Goal: Information Seeking & Learning: Compare options

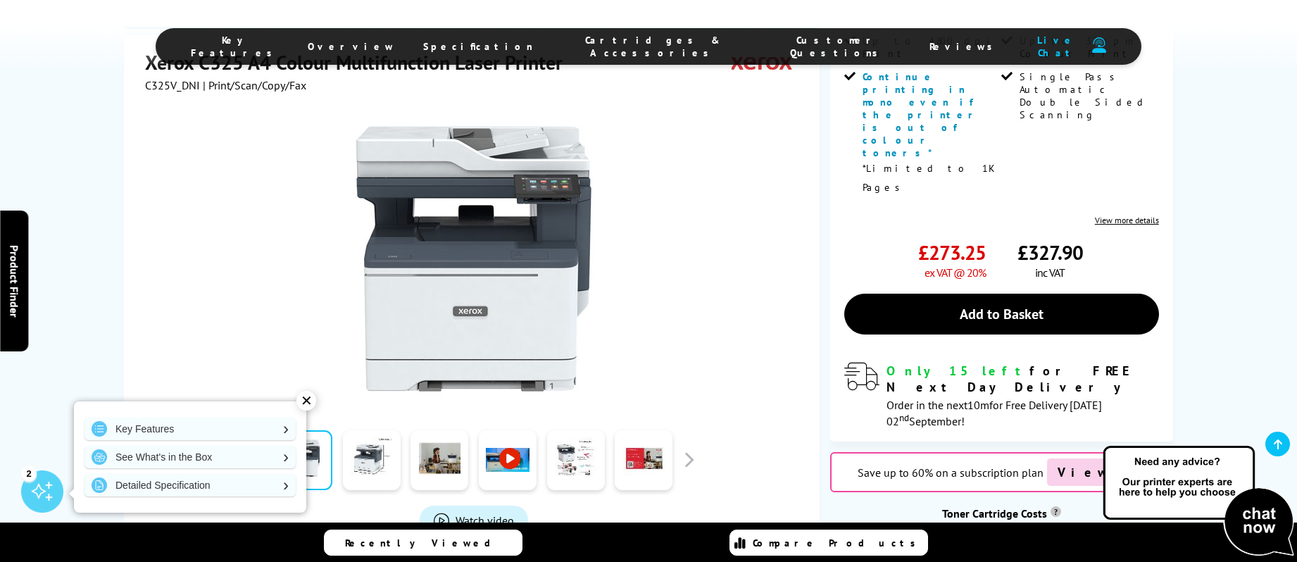
scroll to position [444, 0]
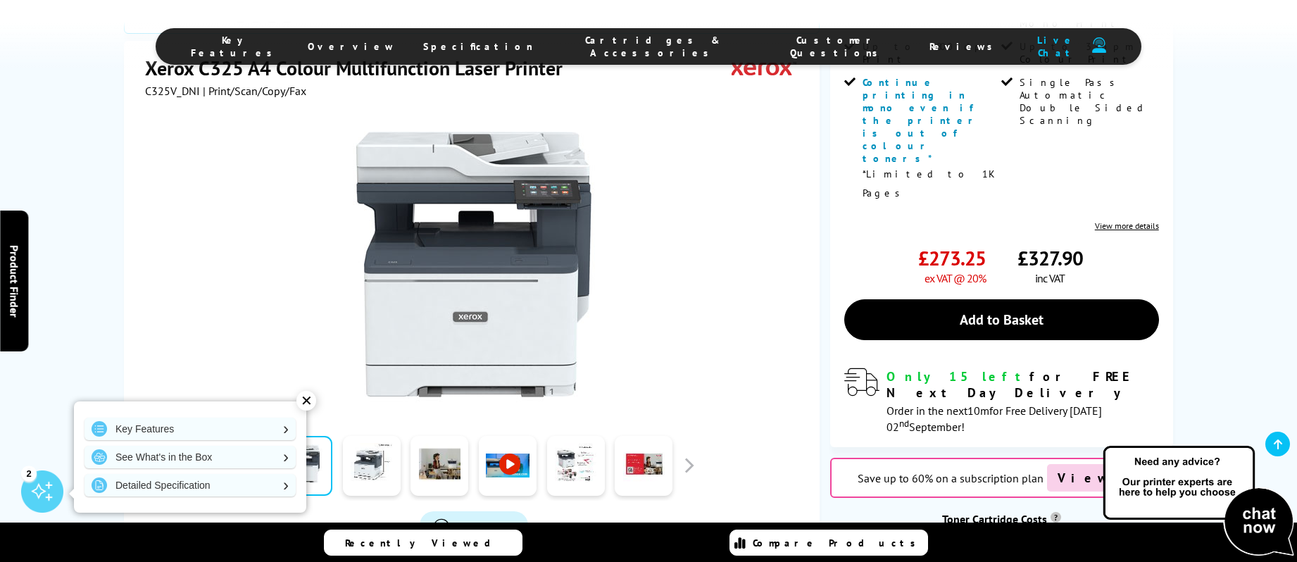
click at [1086, 464] on span "View" at bounding box center [1083, 477] width 73 height 27
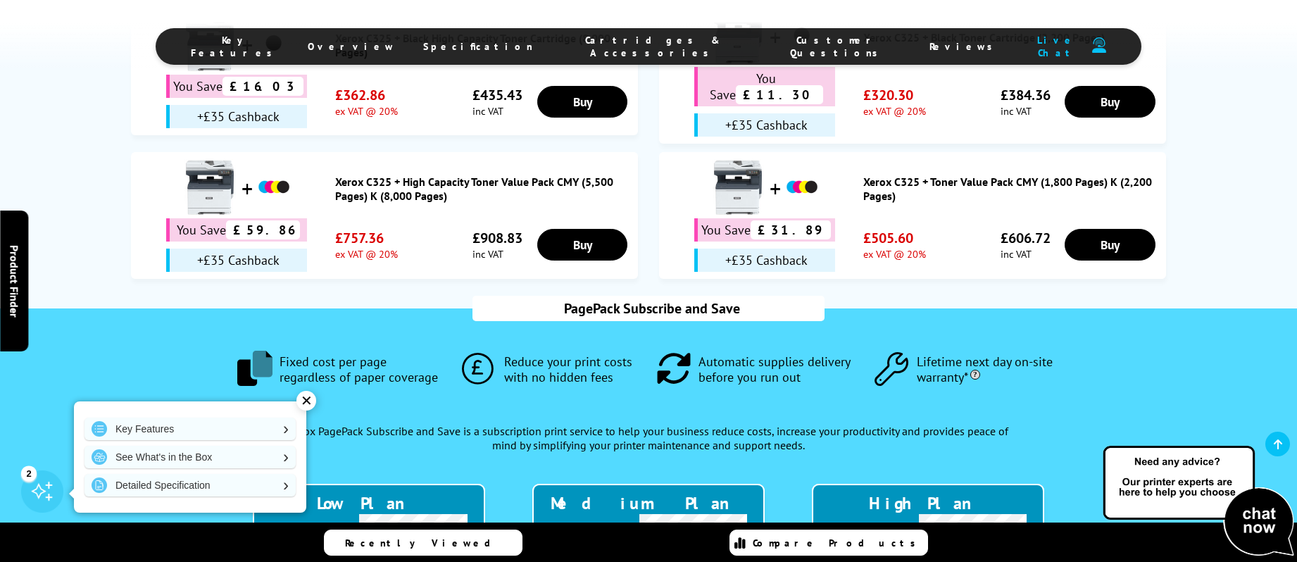
scroll to position [1228, 0]
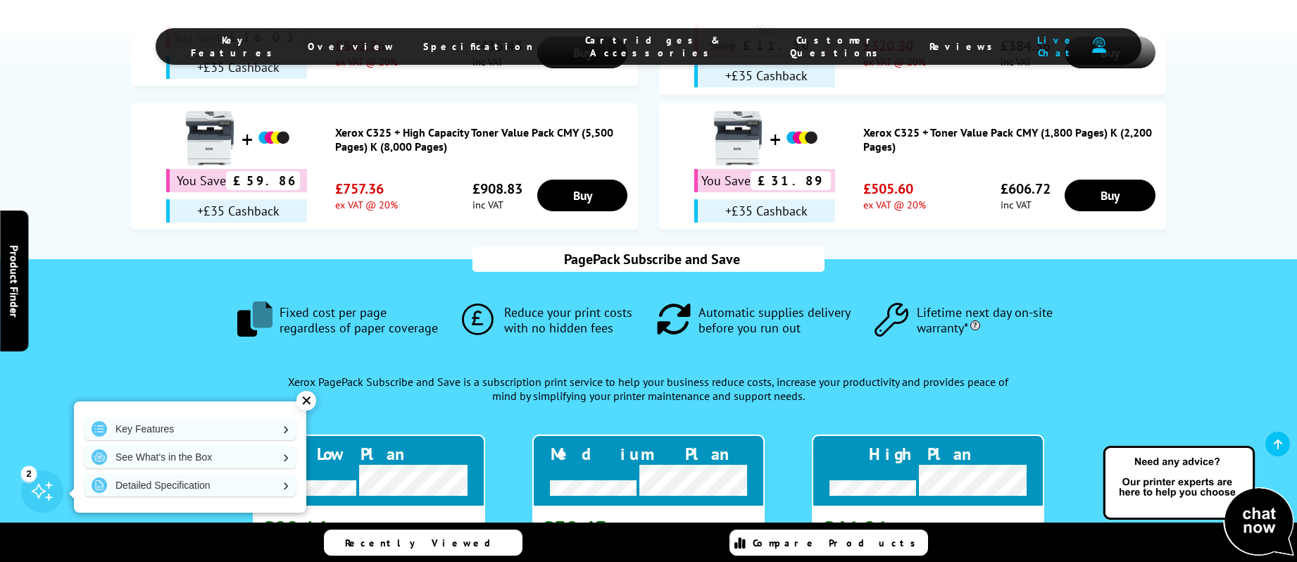
click at [304, 402] on div "✕" at bounding box center [307, 401] width 20 height 20
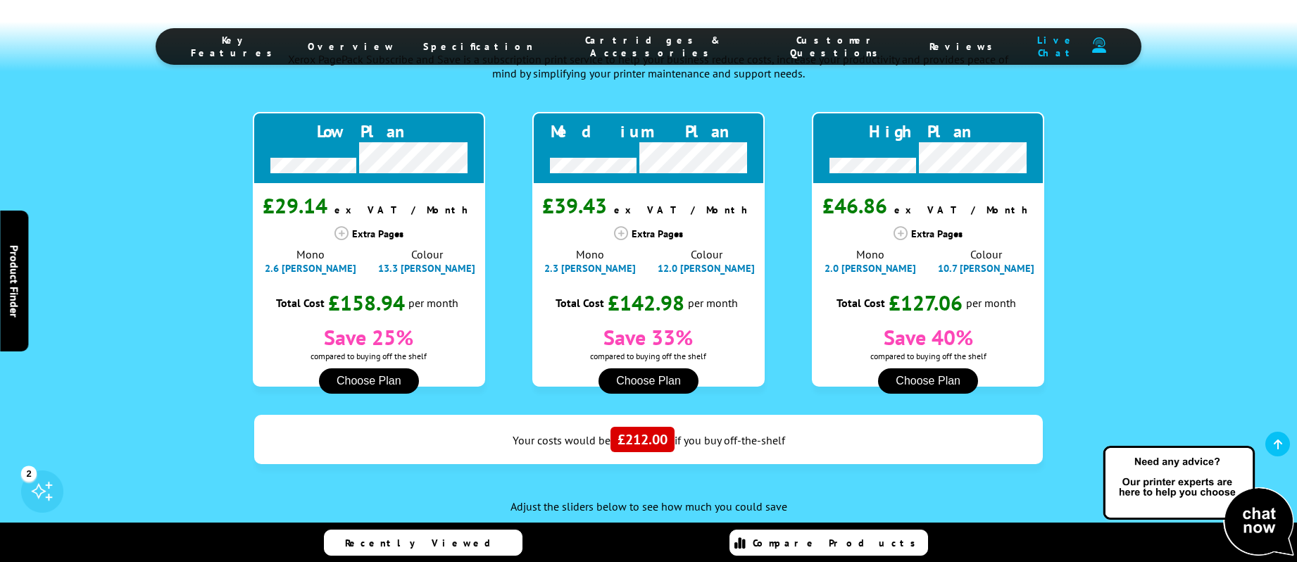
scroll to position [1586, 0]
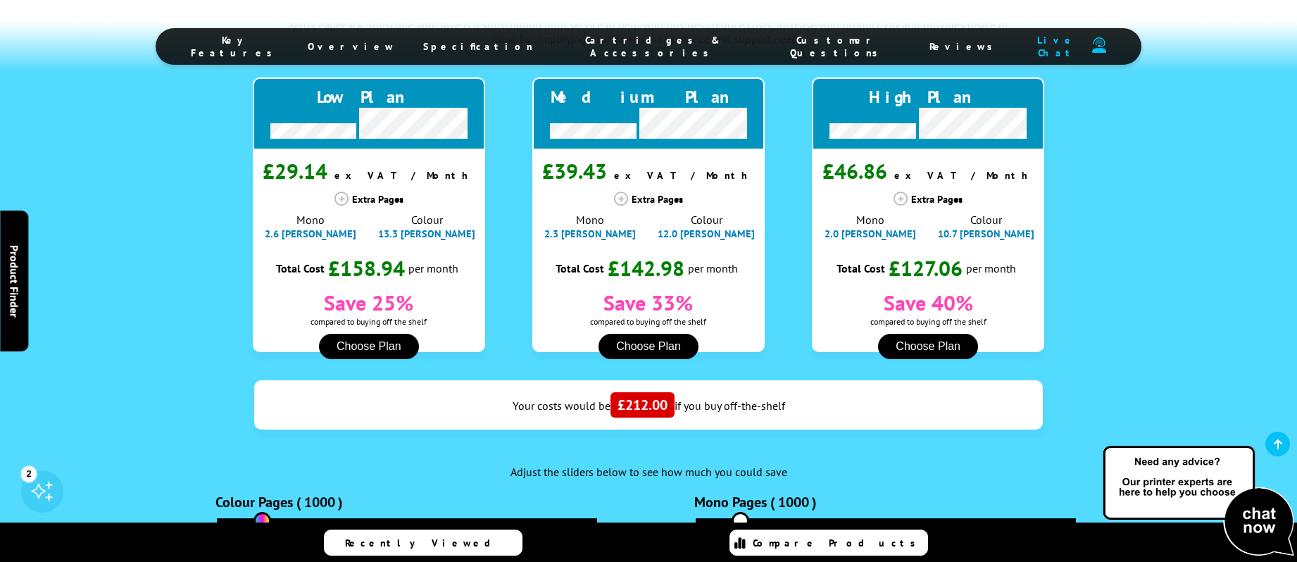
radio input "true"
drag, startPoint x: 746, startPoint y: 373, endPoint x: 1160, endPoint y: 344, distance: 415.2
type input "10000"
click at [1076, 518] on input "range" at bounding box center [886, 520] width 380 height 5
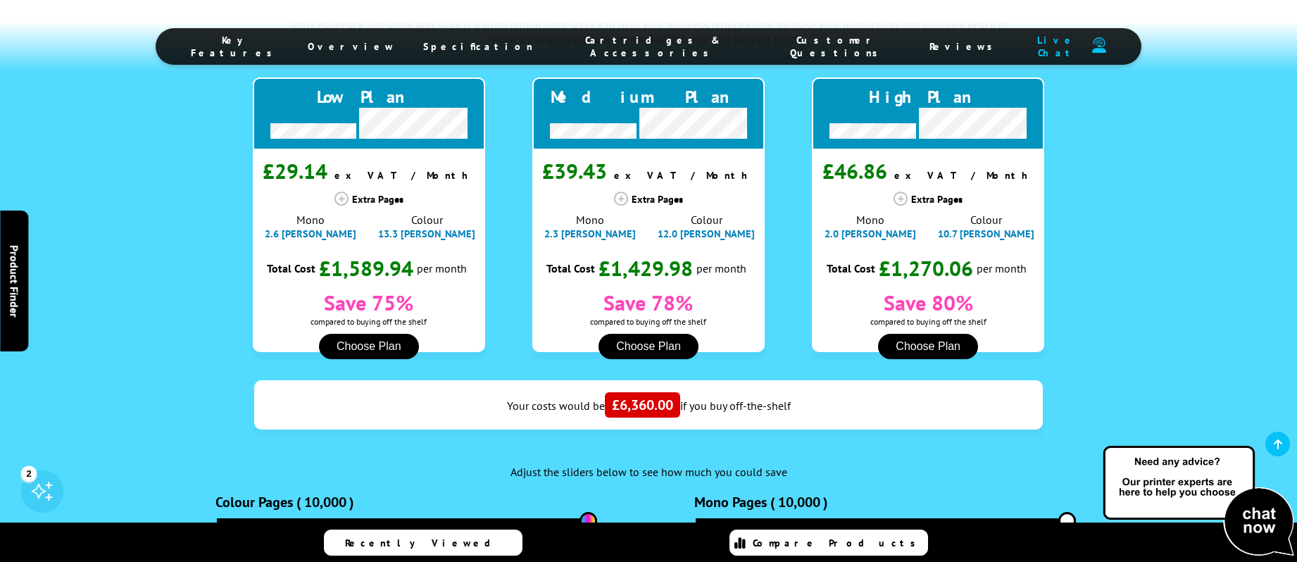
drag, startPoint x: 268, startPoint y: 376, endPoint x: 673, endPoint y: 366, distance: 405.1
type input "10000"
click at [597, 518] on input "range" at bounding box center [407, 520] width 380 height 5
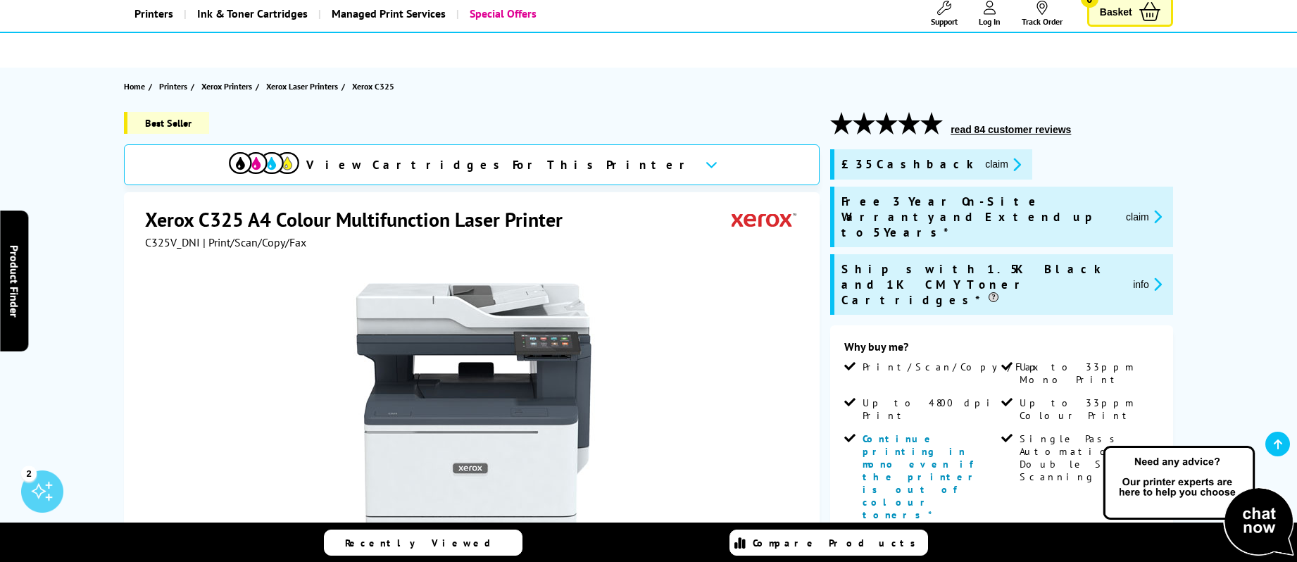
scroll to position [0, 0]
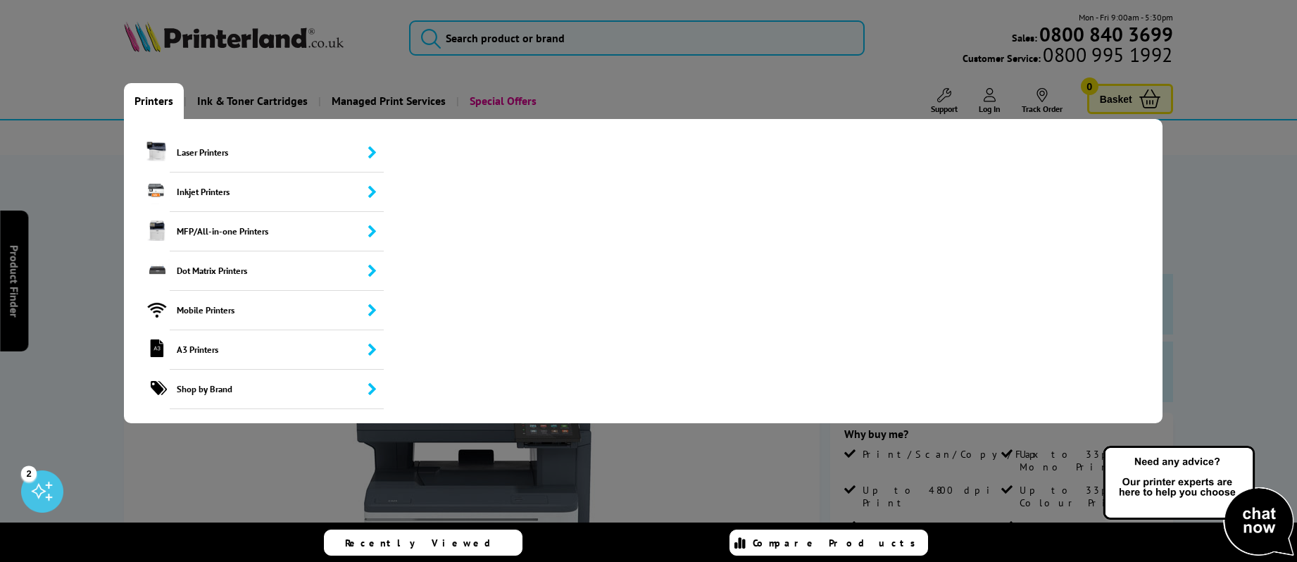
click at [155, 102] on link "Printers" at bounding box center [154, 101] width 60 height 36
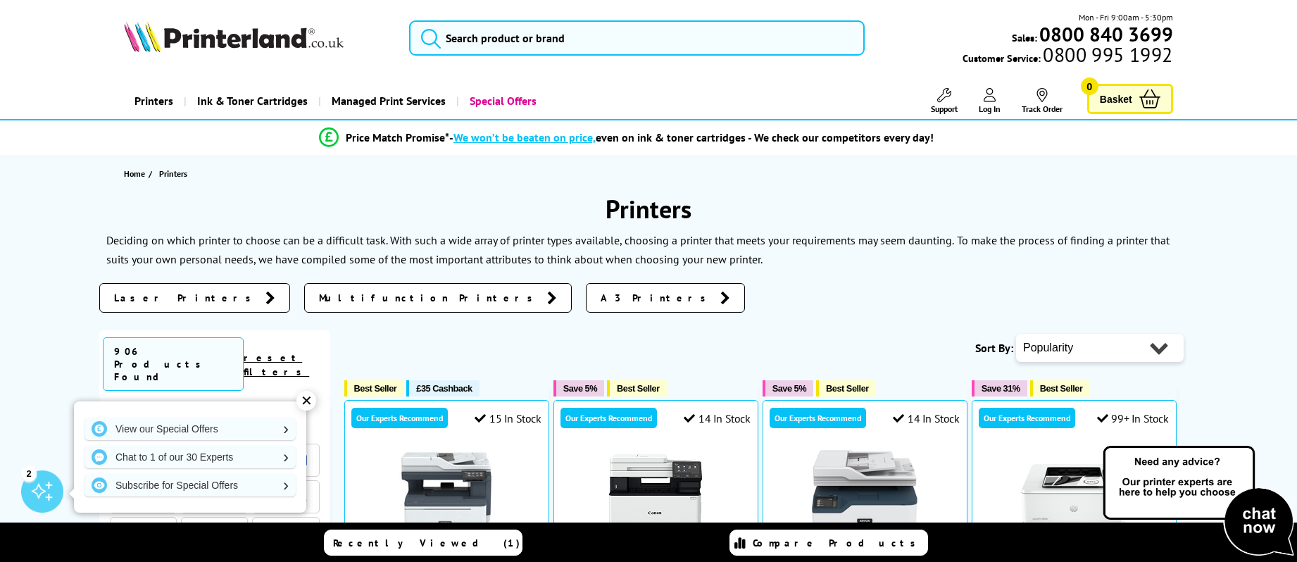
click at [319, 299] on span "Multifunction Printers" at bounding box center [429, 298] width 221 height 14
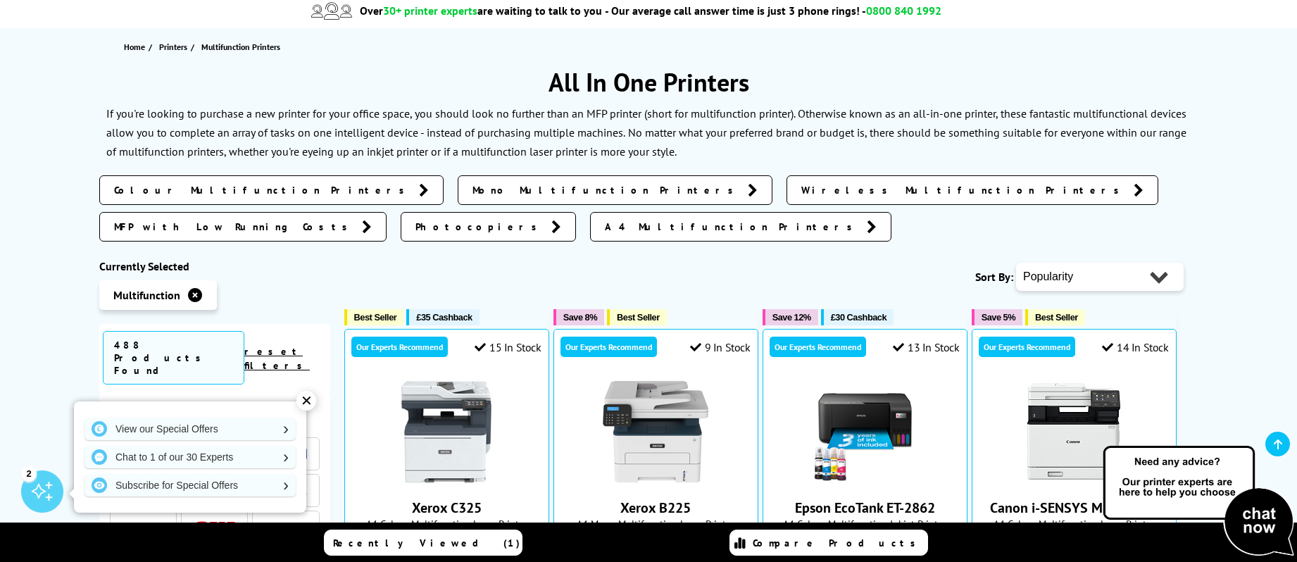
scroll to position [131, 0]
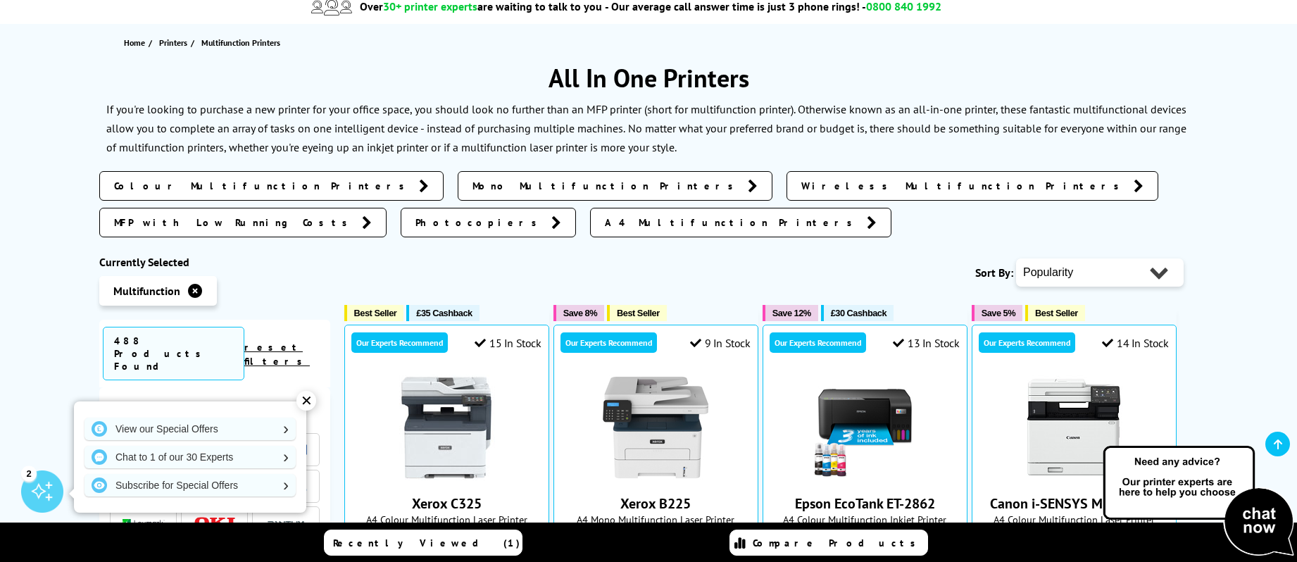
click at [212, 187] on span "Colour Multifunction Printers" at bounding box center [263, 186] width 298 height 14
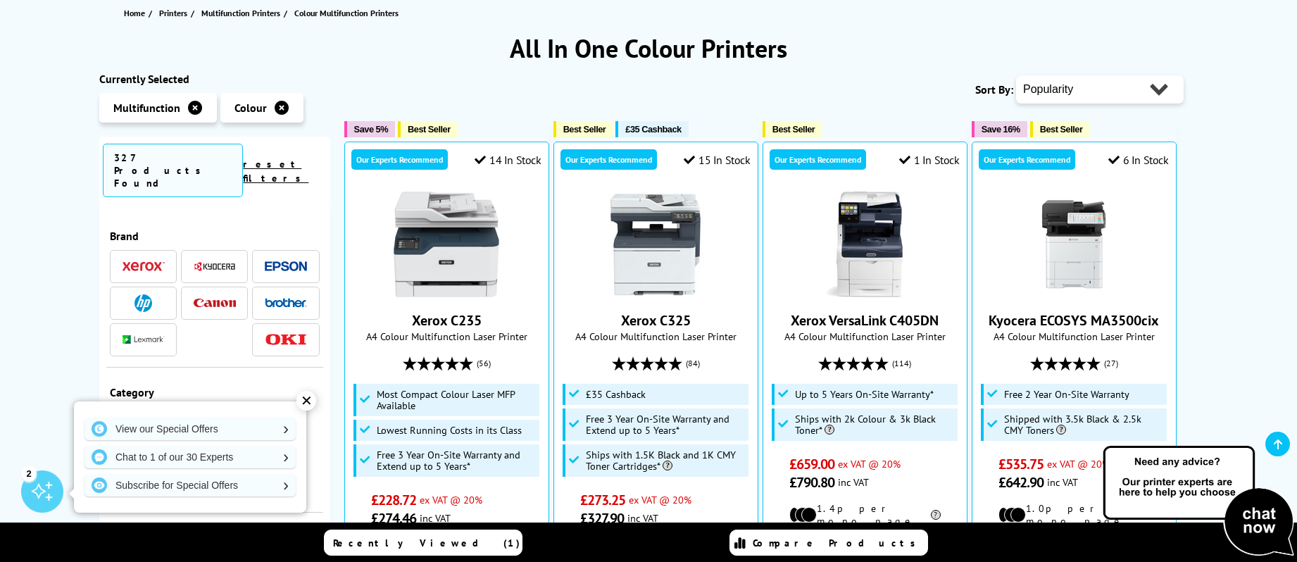
scroll to position [167, 0]
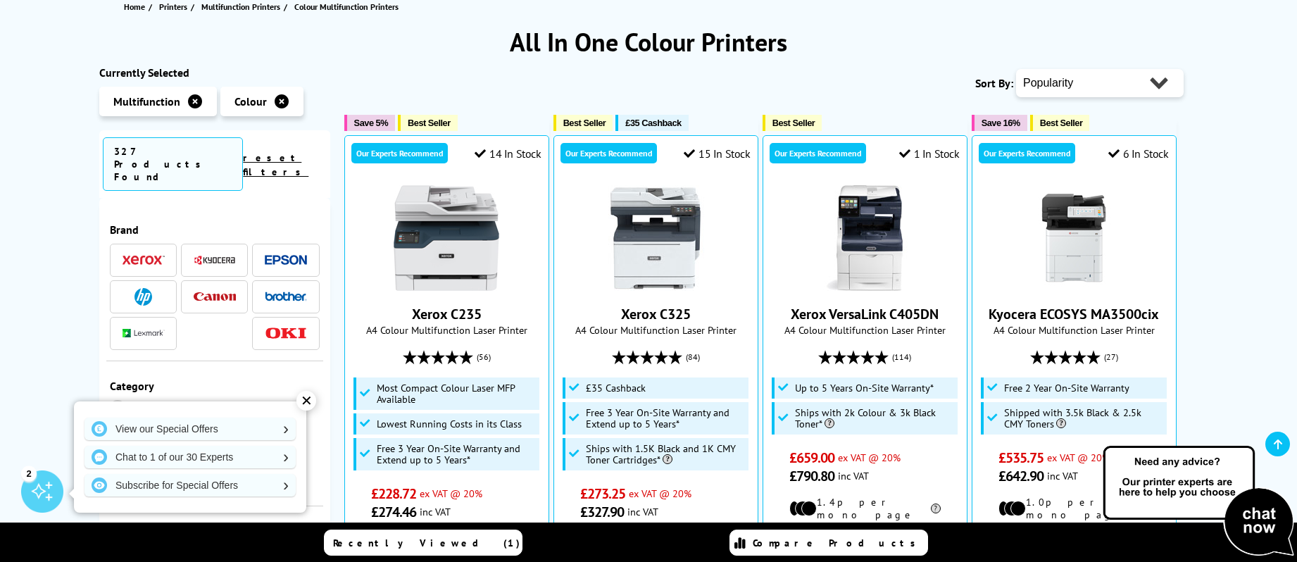
click at [306, 403] on div "✕" at bounding box center [307, 401] width 20 height 20
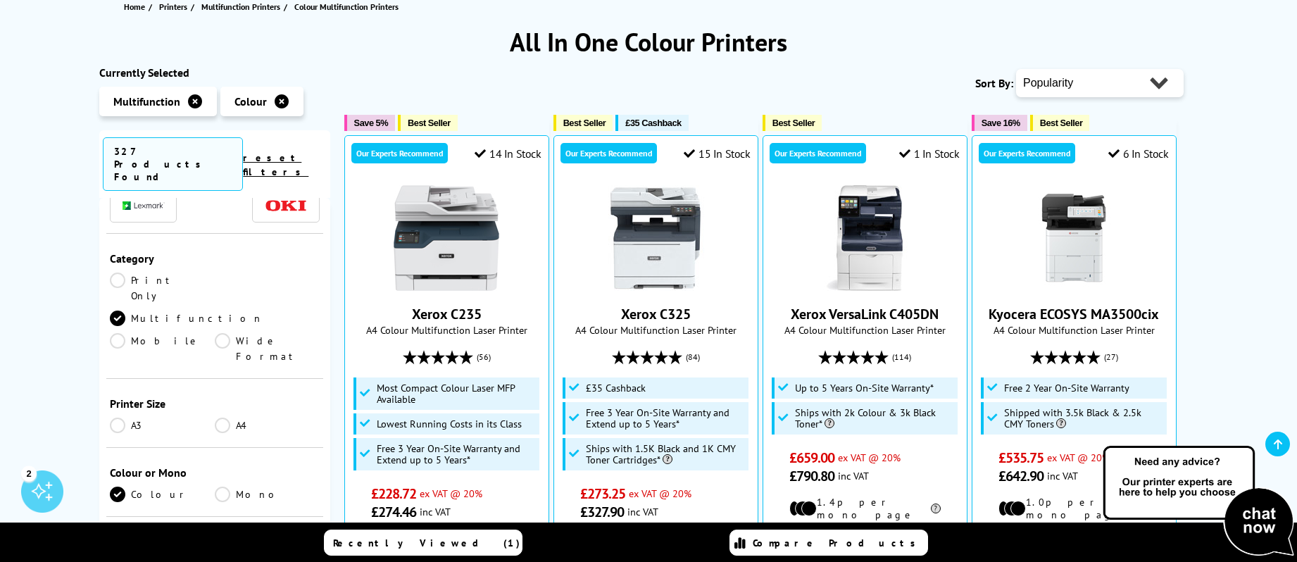
scroll to position [128, 0]
click at [118, 417] on link "A3" at bounding box center [162, 424] width 105 height 15
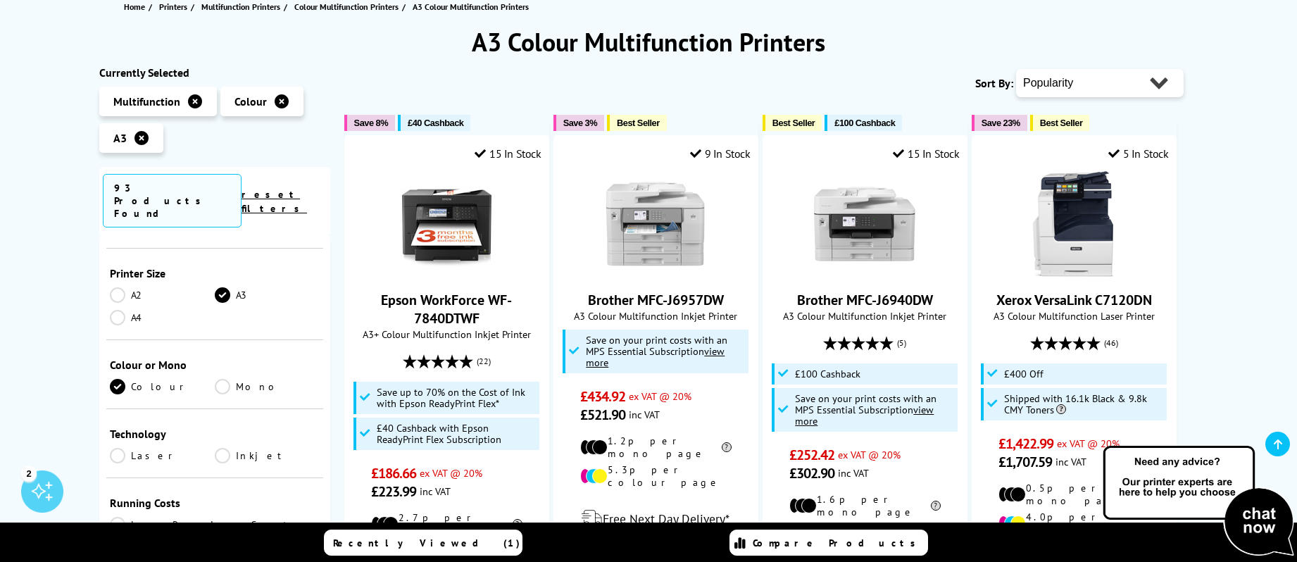
scroll to position [260, 0]
click at [223, 444] on link "Inkjet" at bounding box center [267, 451] width 105 height 15
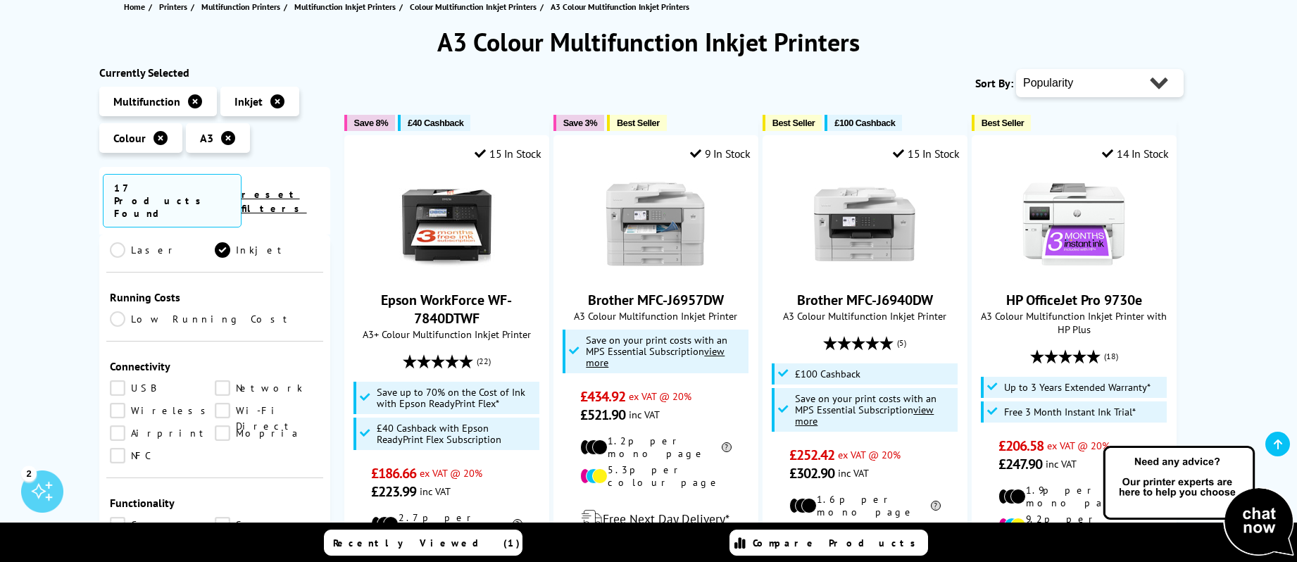
scroll to position [401, 0]
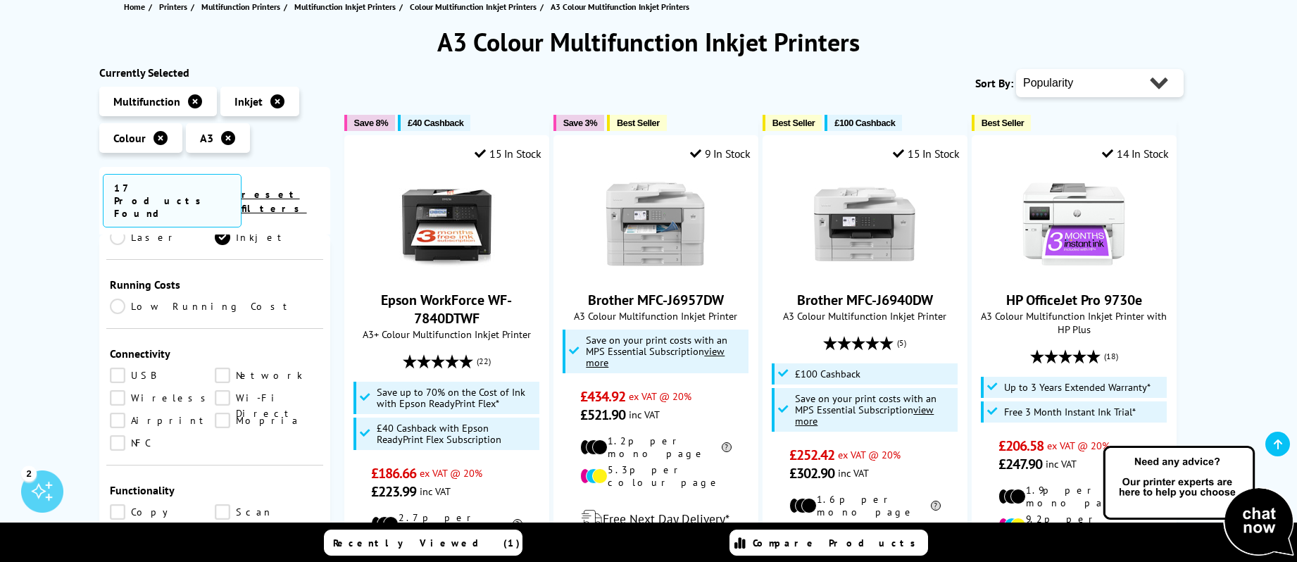
click at [227, 390] on link "Wi-Fi Direct" at bounding box center [267, 397] width 105 height 15
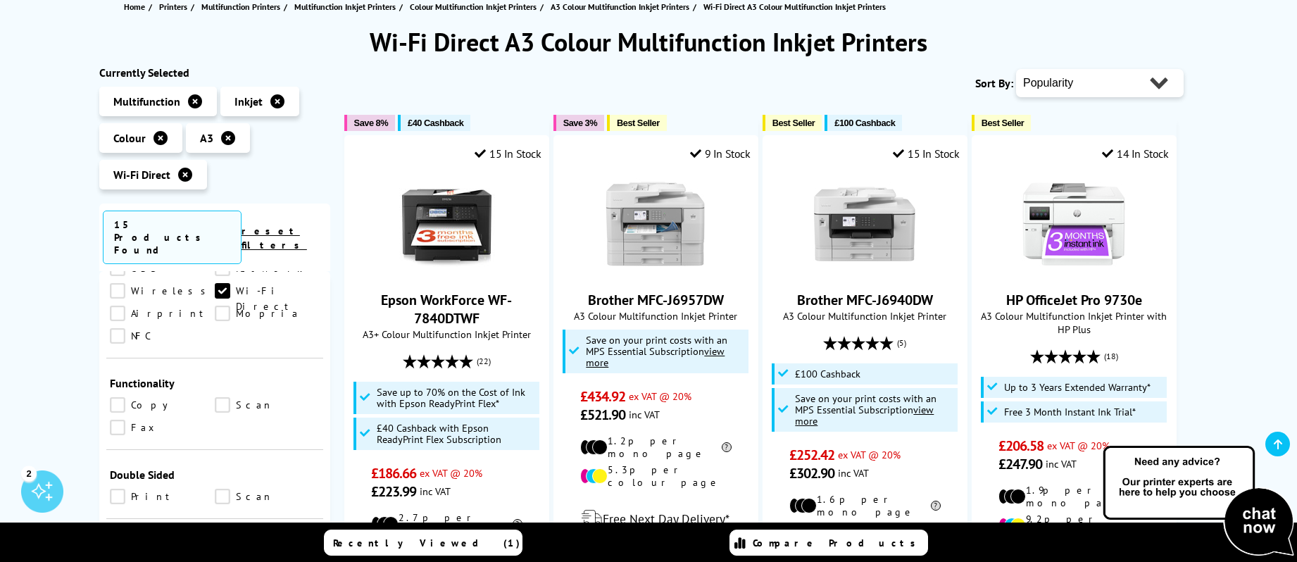
scroll to position [554, 0]
click at [119, 389] on link "Copy" at bounding box center [162, 396] width 105 height 15
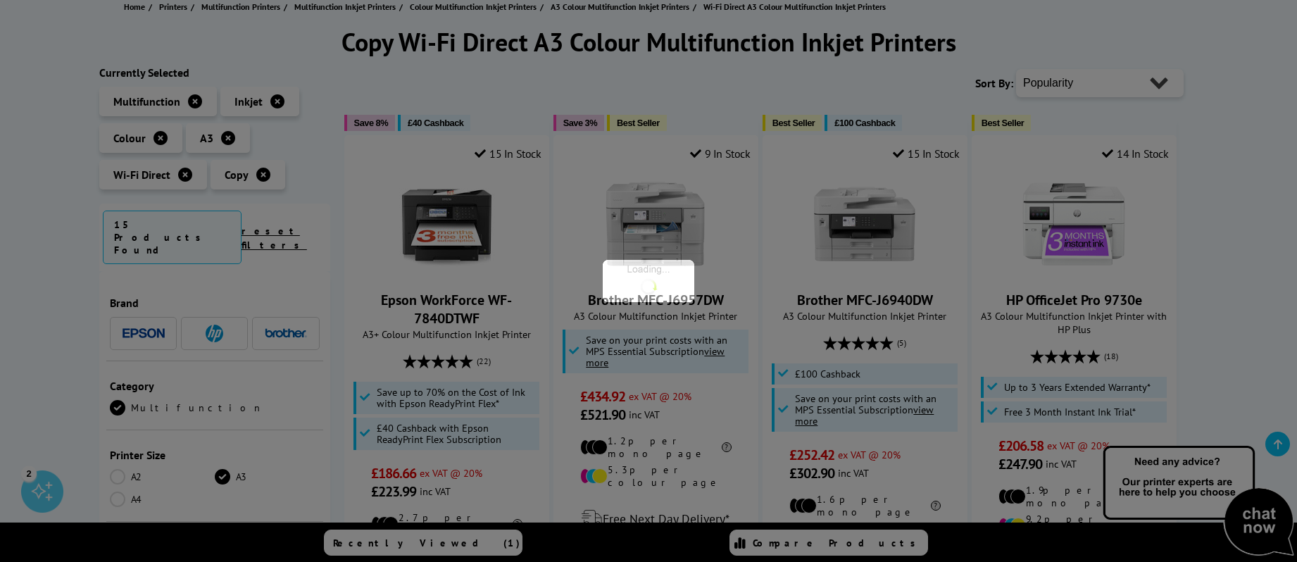
scroll to position [554, 0]
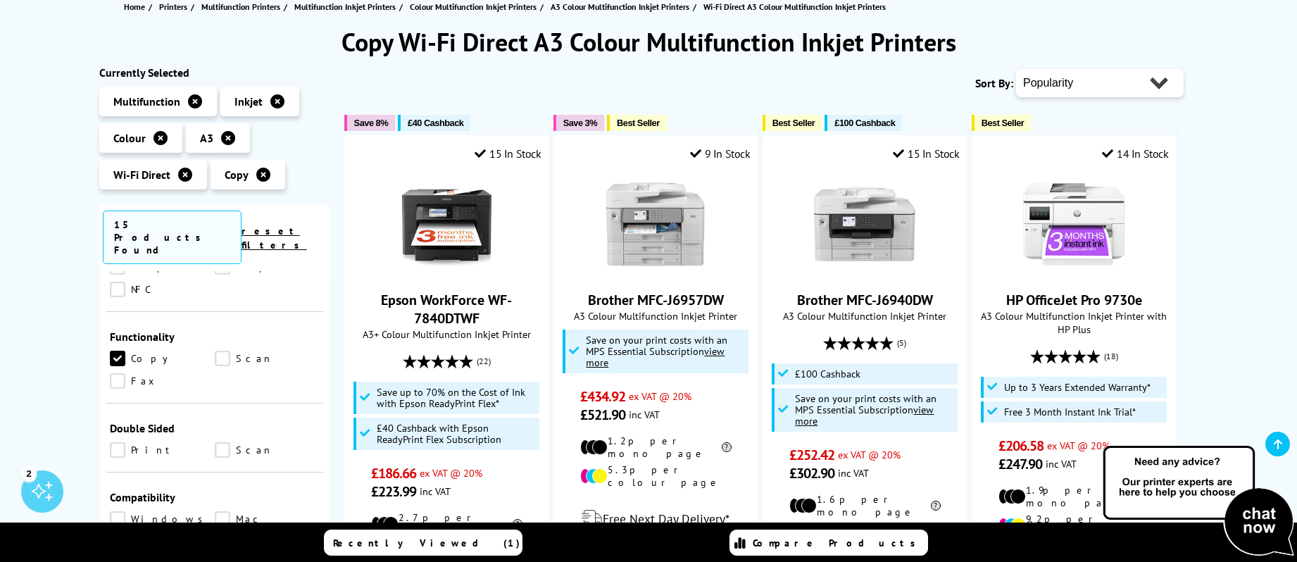
click at [228, 351] on link "Scan" at bounding box center [267, 358] width 105 height 15
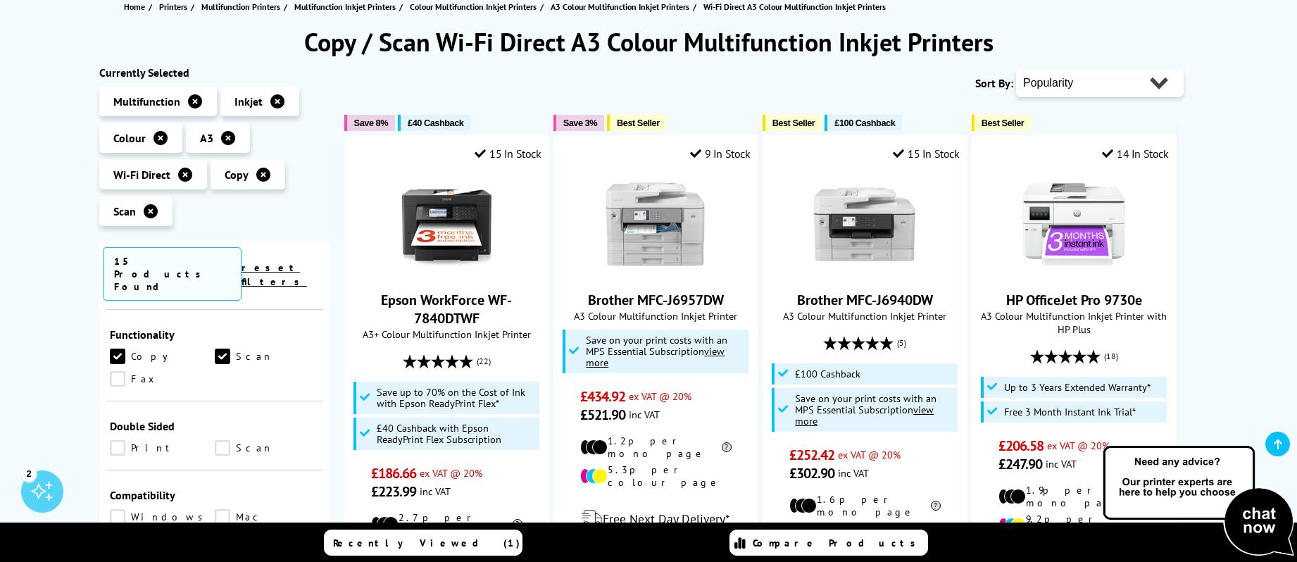
scroll to position [622, 0]
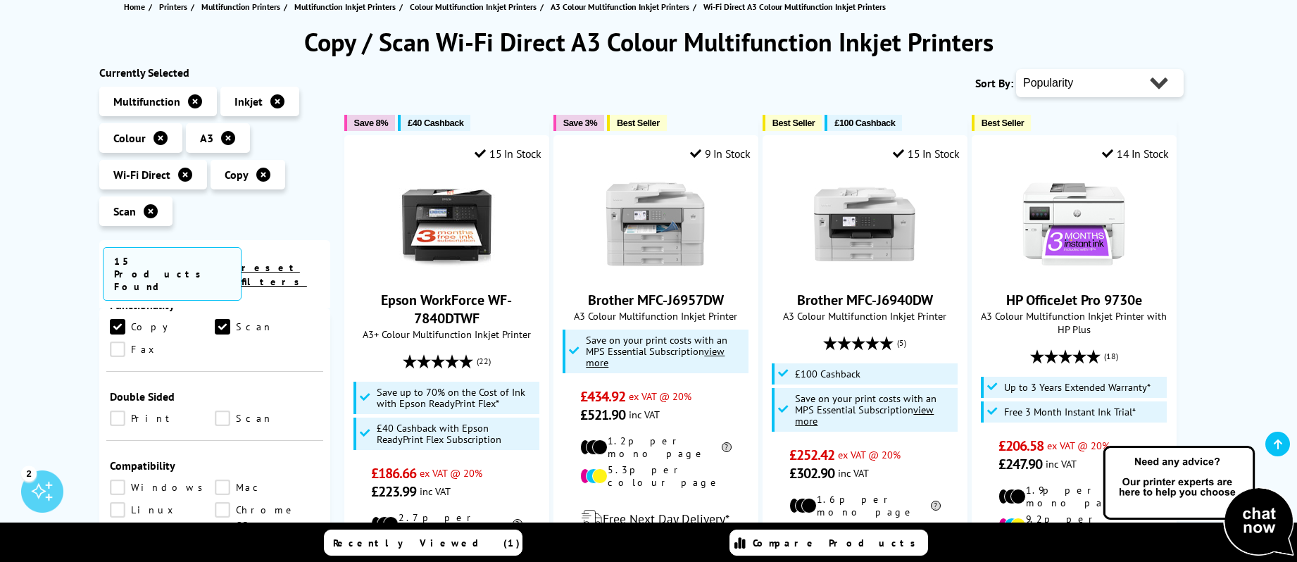
click at [226, 411] on link "Scan" at bounding box center [267, 418] width 105 height 15
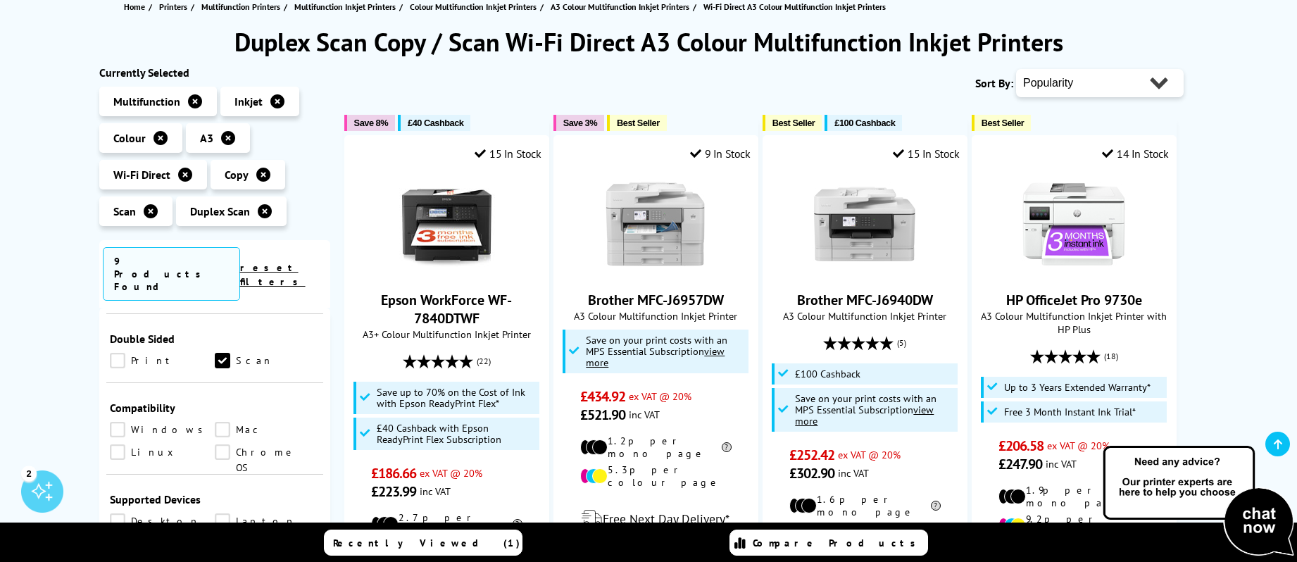
scroll to position [735, 0]
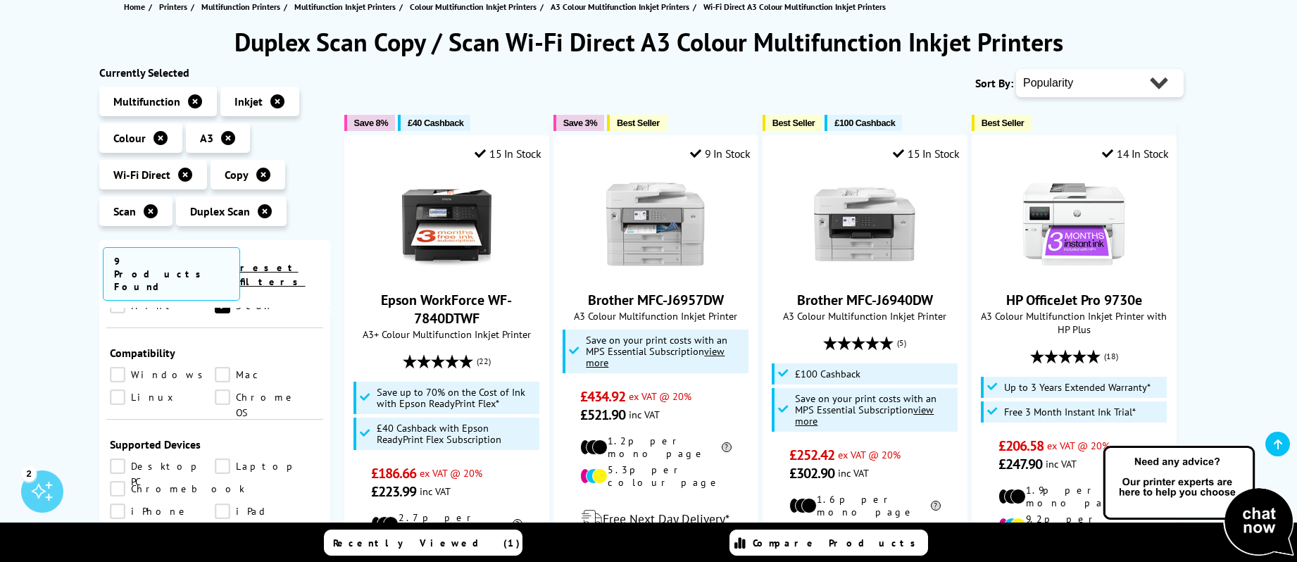
click at [225, 367] on link "Mac" at bounding box center [267, 374] width 105 height 15
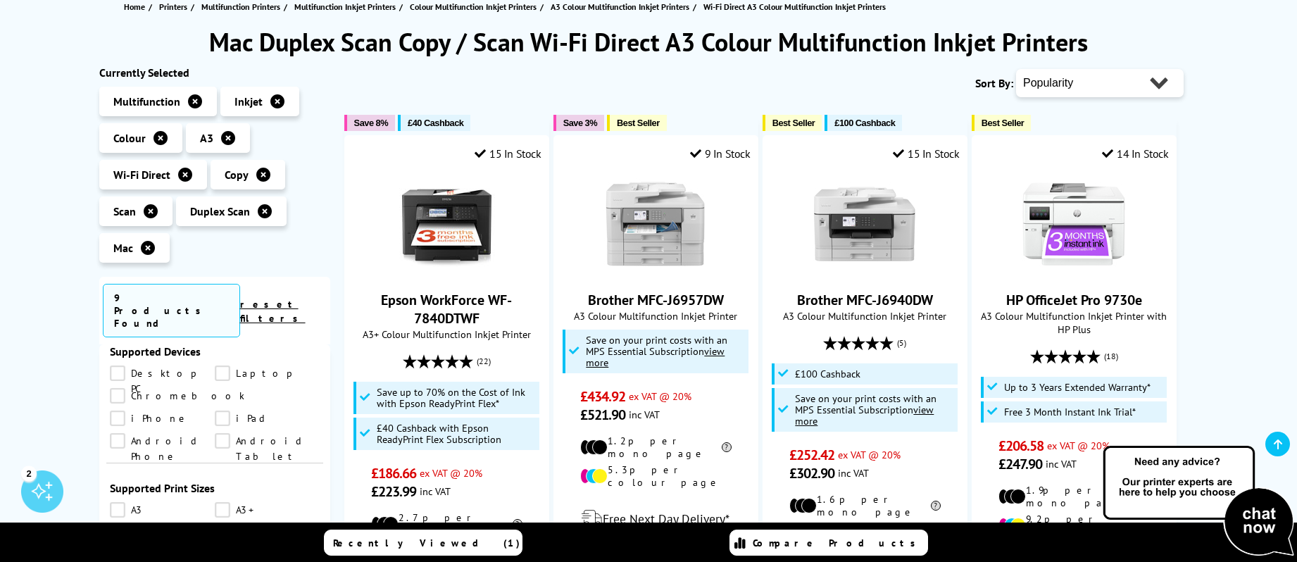
scroll to position [854, 0]
click at [120, 375] on link "Desktop PC" at bounding box center [162, 382] width 105 height 15
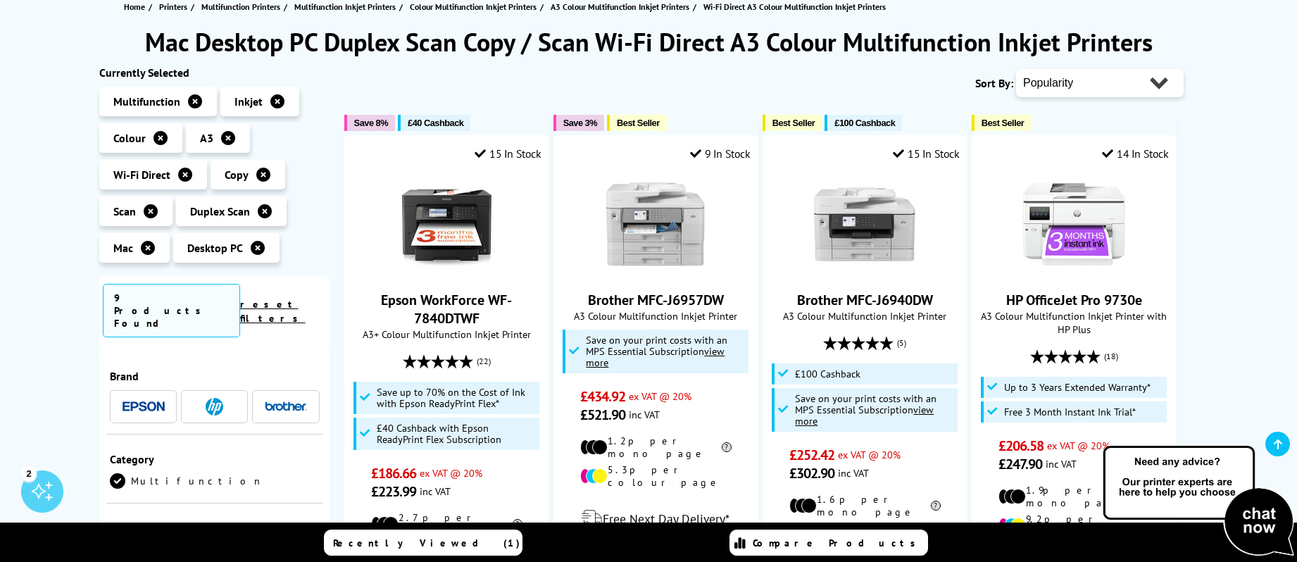
scroll to position [854, 0]
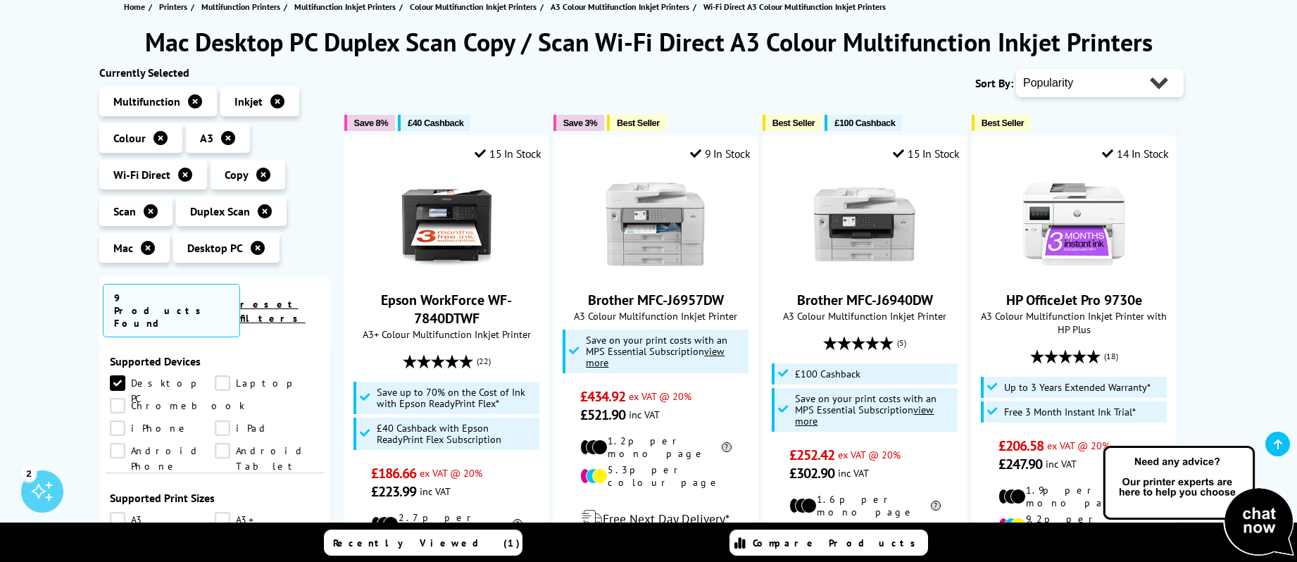
click at [215, 422] on link "iPad" at bounding box center [267, 427] width 105 height 15
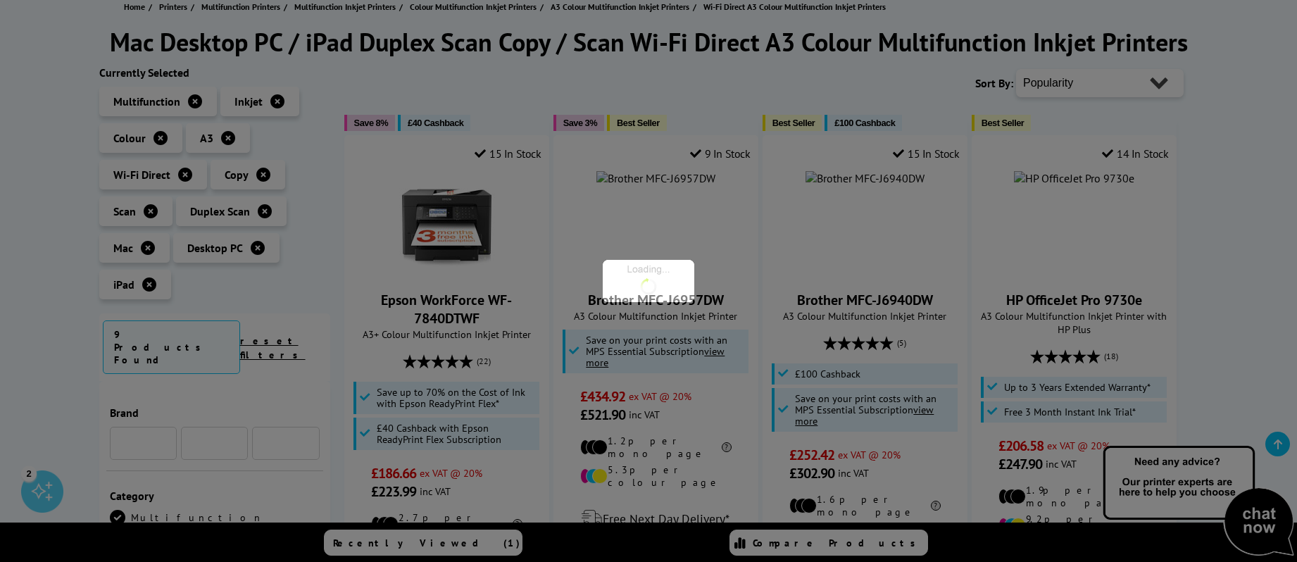
scroll to position [854, 0]
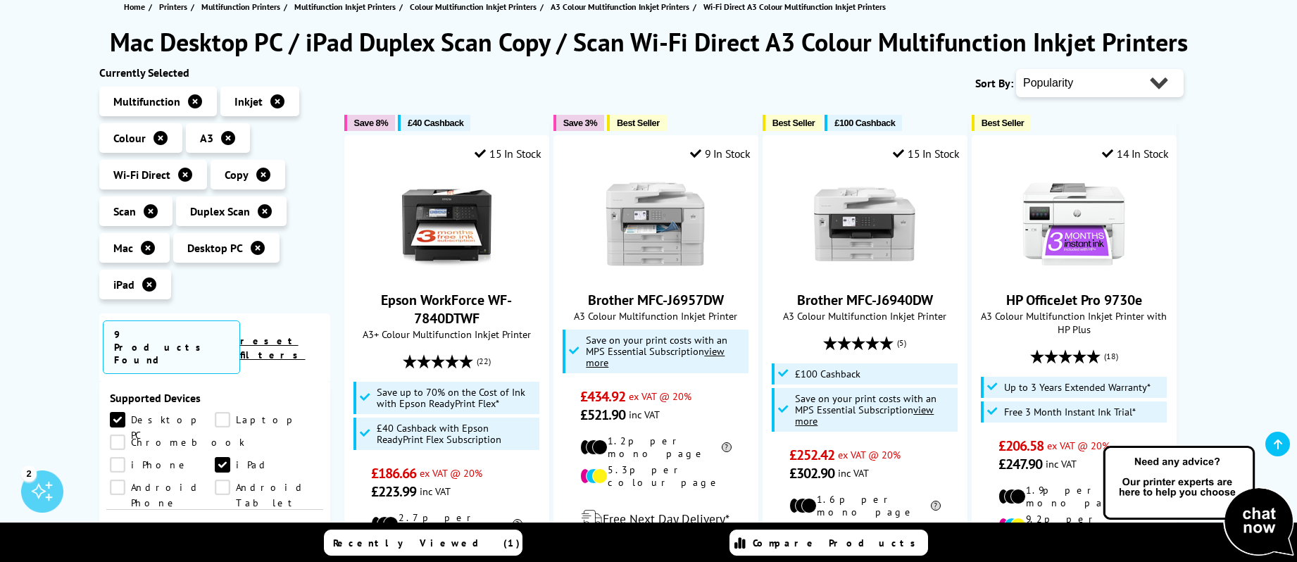
click at [215, 457] on link "iPhone" at bounding box center [162, 464] width 105 height 15
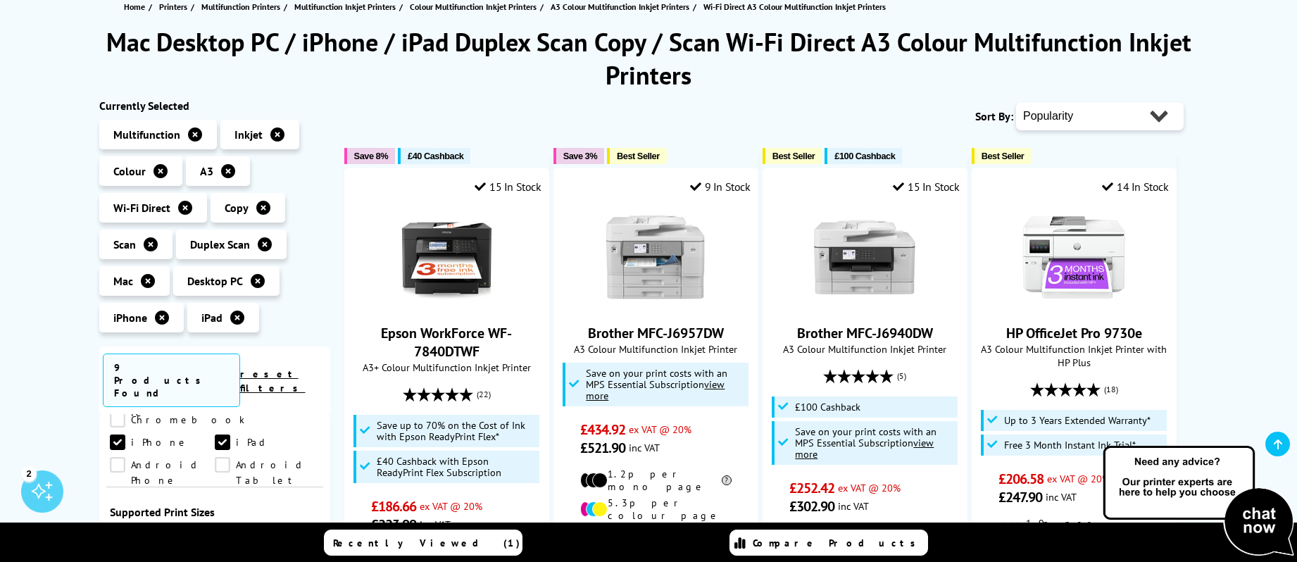
scroll to position [911, 0]
click at [215, 456] on link "Android Phone" at bounding box center [162, 463] width 105 height 15
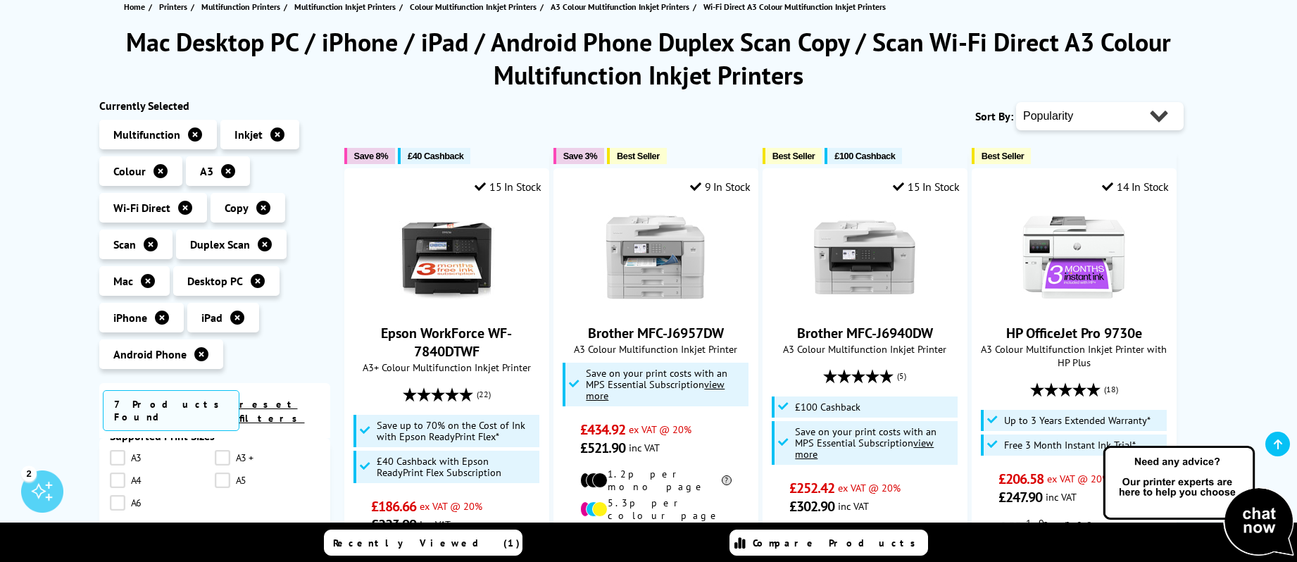
scroll to position [1011, 0]
click at [120, 462] on link "A3" at bounding box center [162, 456] width 105 height 15
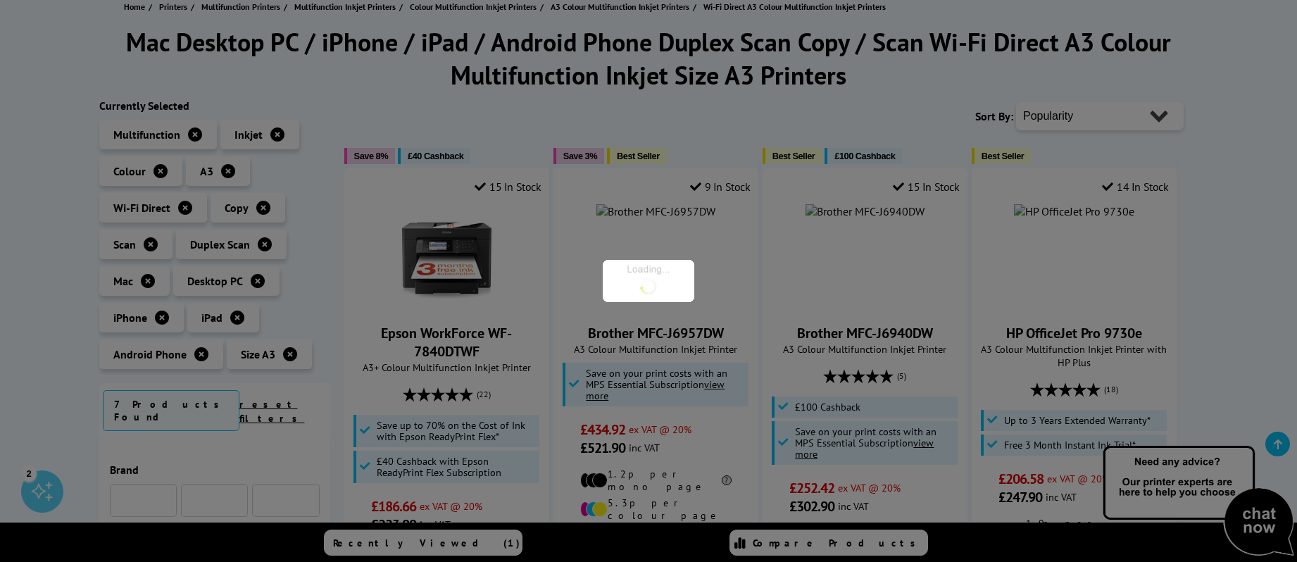
scroll to position [1011, 0]
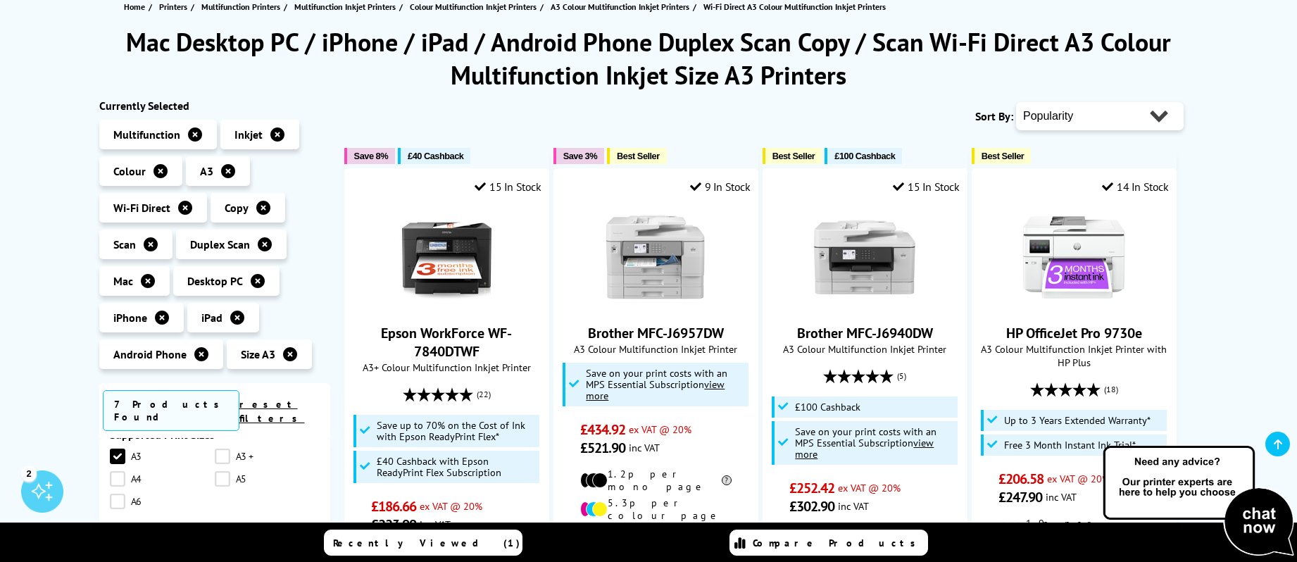
click at [118, 487] on link "A4" at bounding box center [162, 478] width 105 height 15
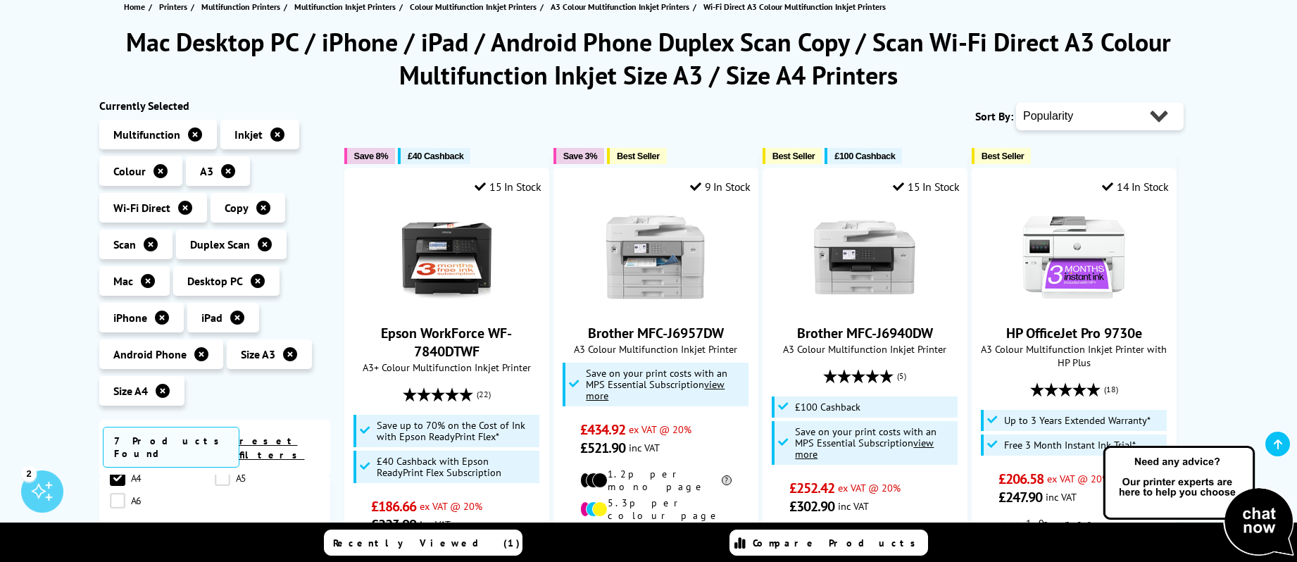
scroll to position [1050, 0]
click at [223, 485] on link "A5" at bounding box center [267, 476] width 105 height 15
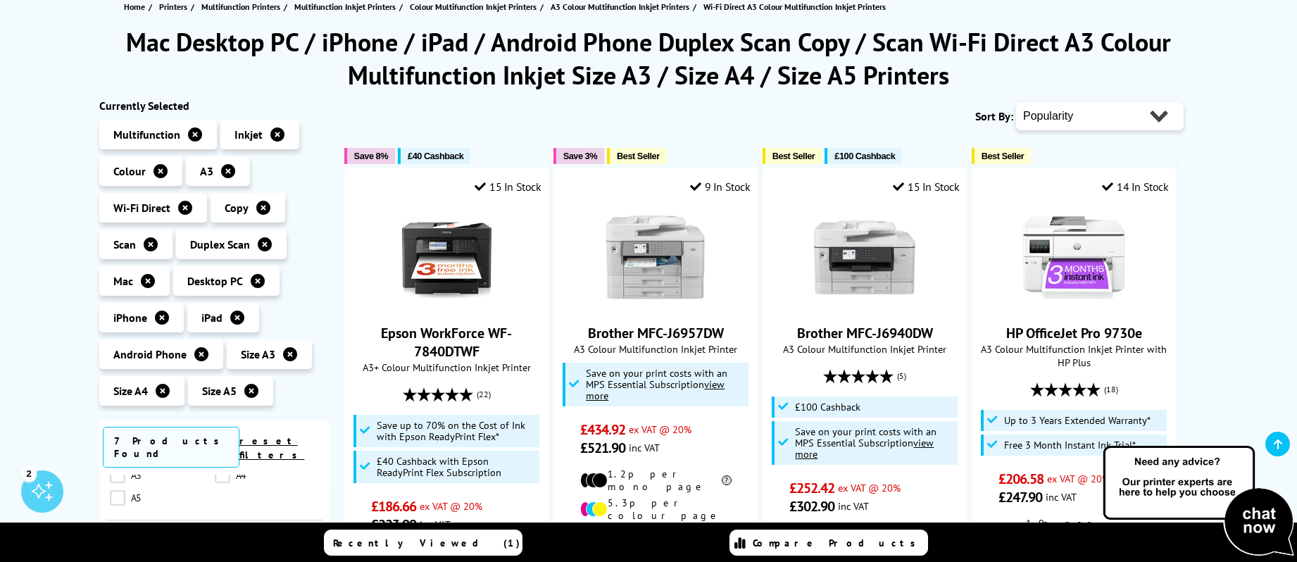
scroll to position [1145, 0]
click at [120, 479] on link "A3" at bounding box center [162, 473] width 105 height 15
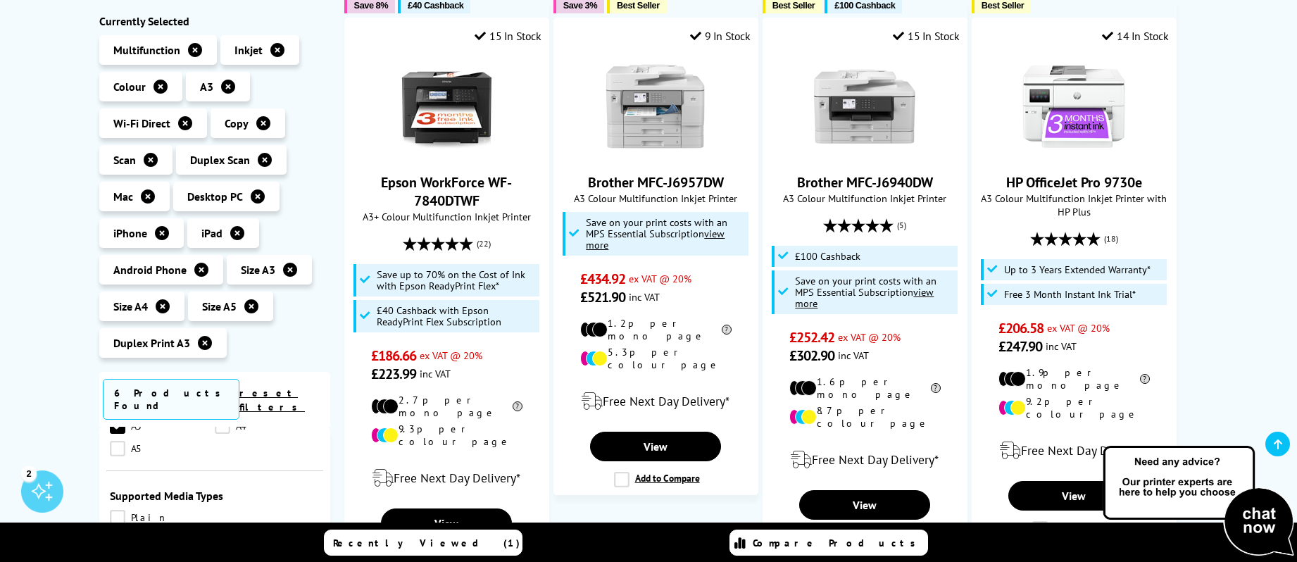
scroll to position [321, 0]
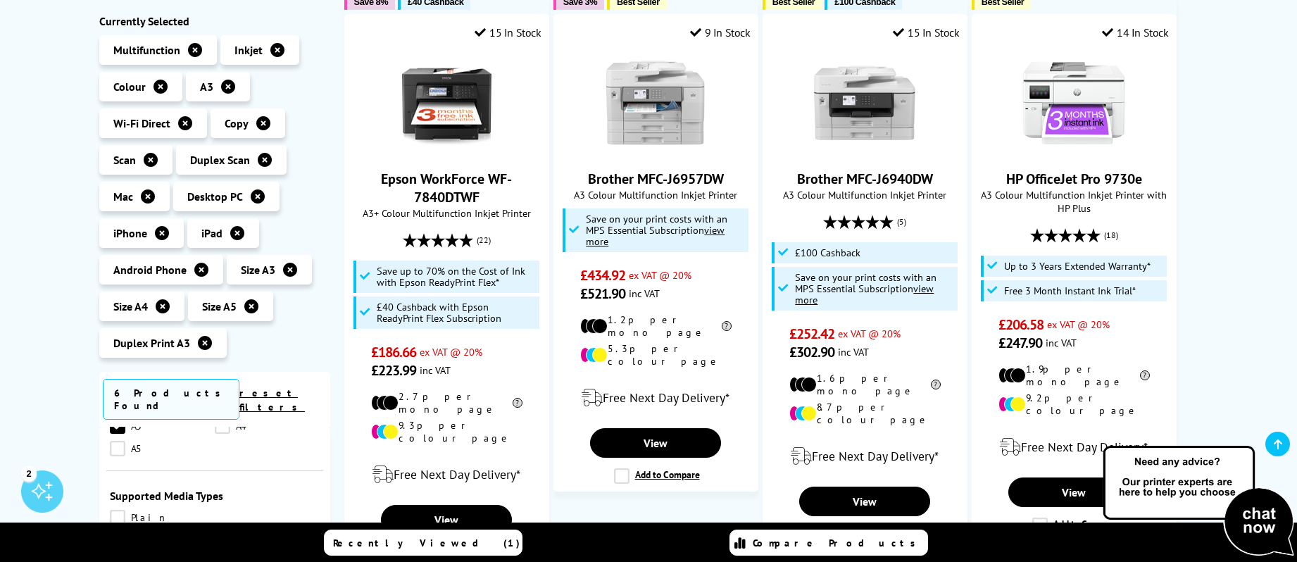
click at [225, 434] on link "A4" at bounding box center [267, 425] width 105 height 15
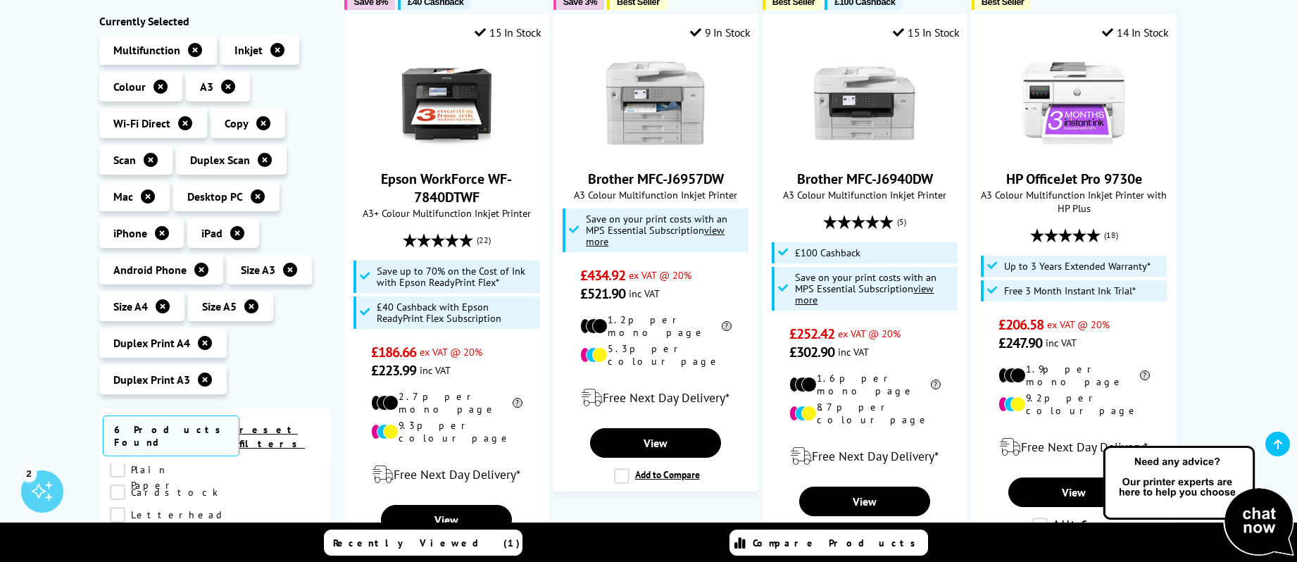
scroll to position [1238, 0]
click at [120, 468] on link "Plain Paper" at bounding box center [162, 460] width 105 height 15
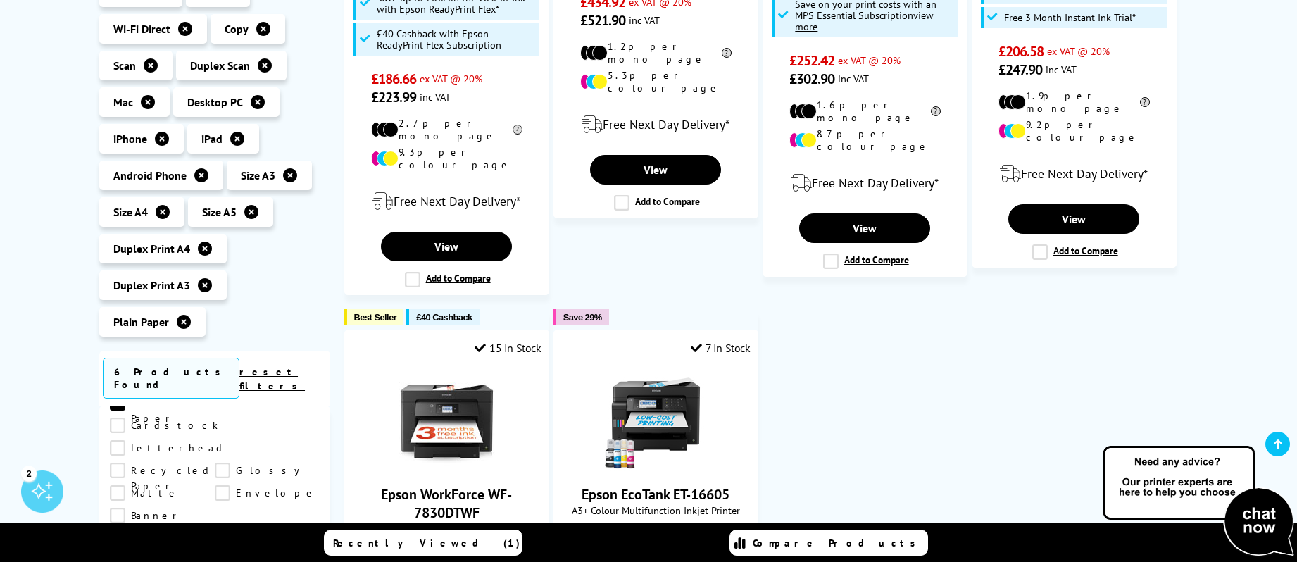
scroll to position [1240, 0]
click at [120, 439] on link "Letterhead" at bounding box center [168, 446] width 117 height 15
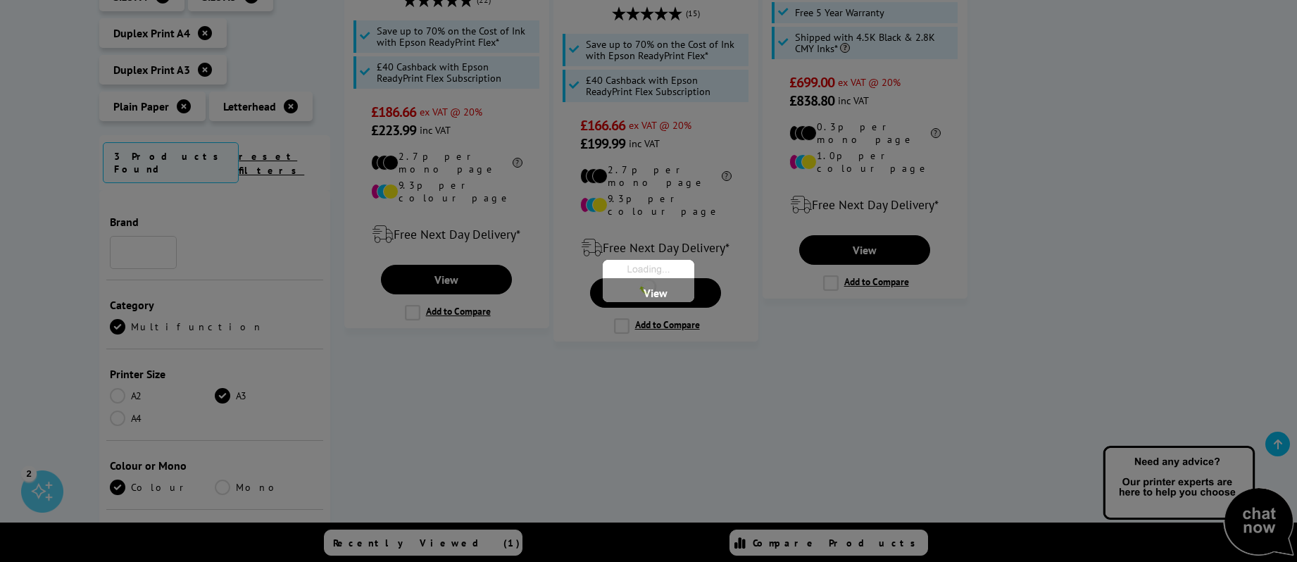
scroll to position [1240, 0]
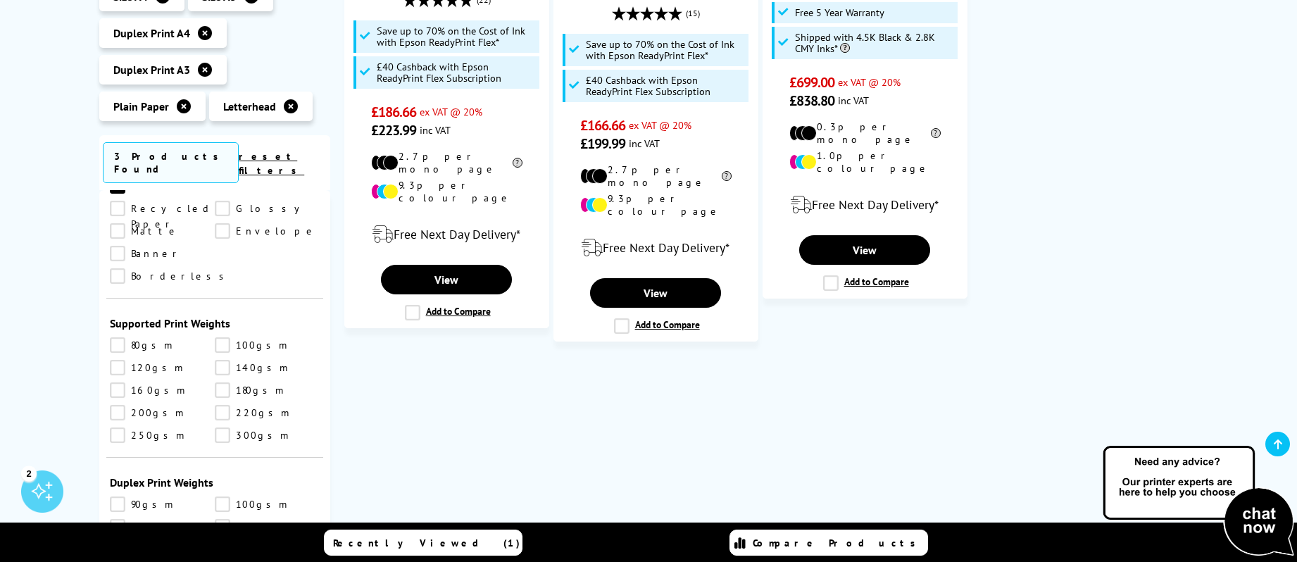
click at [215, 201] on link "Glossy" at bounding box center [267, 208] width 105 height 15
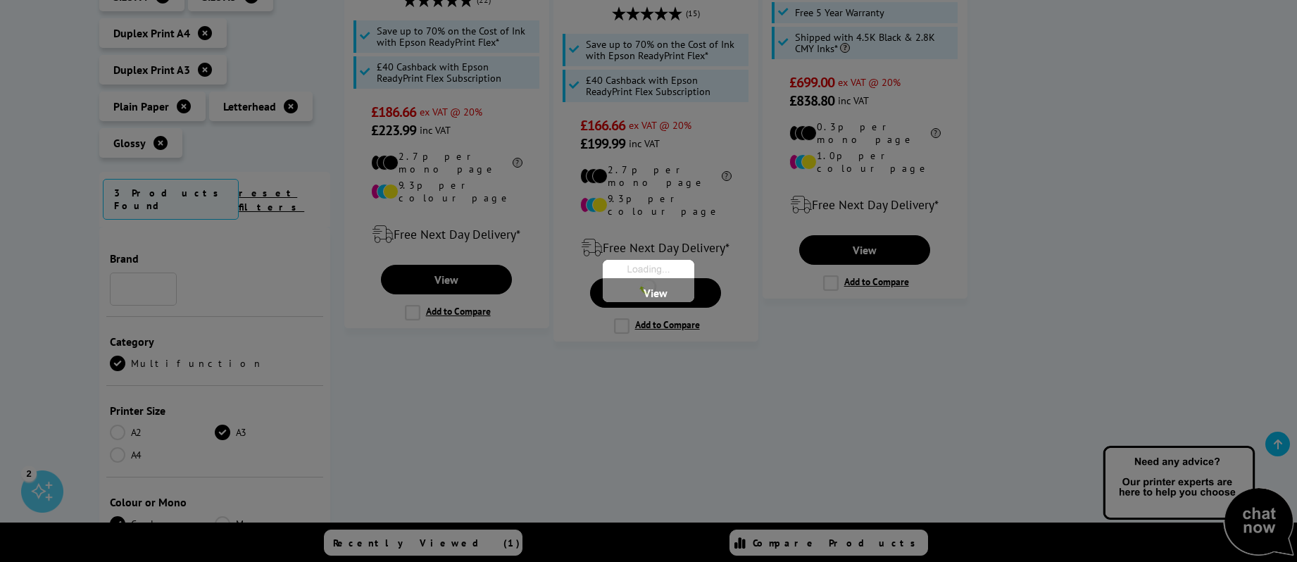
scroll to position [1240, 0]
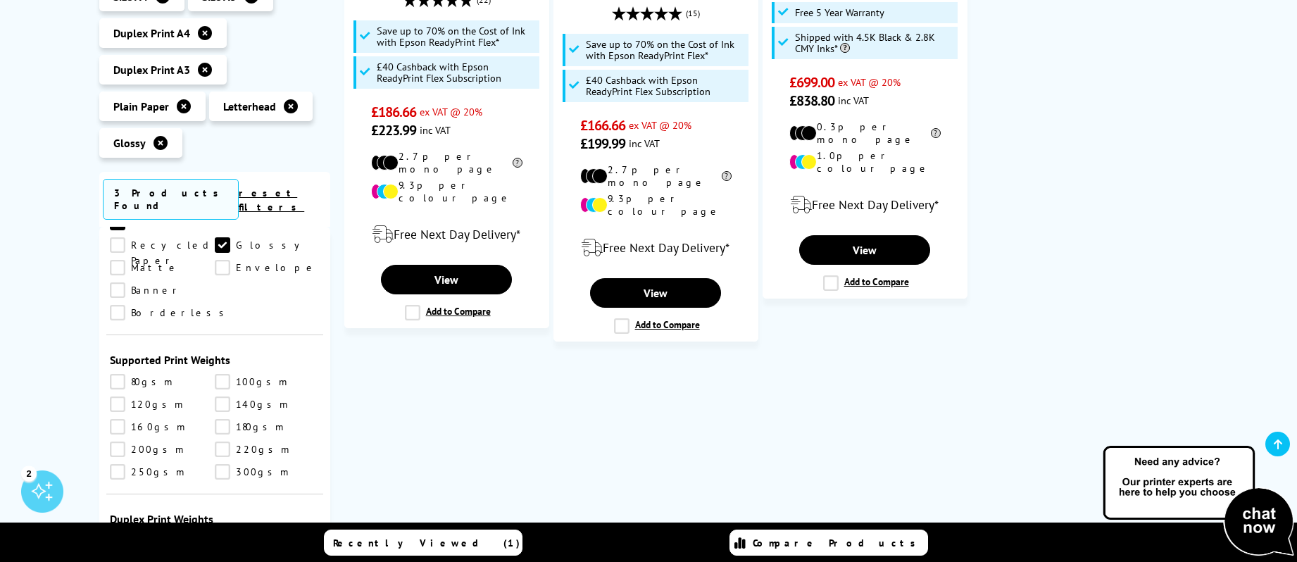
click at [215, 260] on link "Matte" at bounding box center [162, 267] width 105 height 15
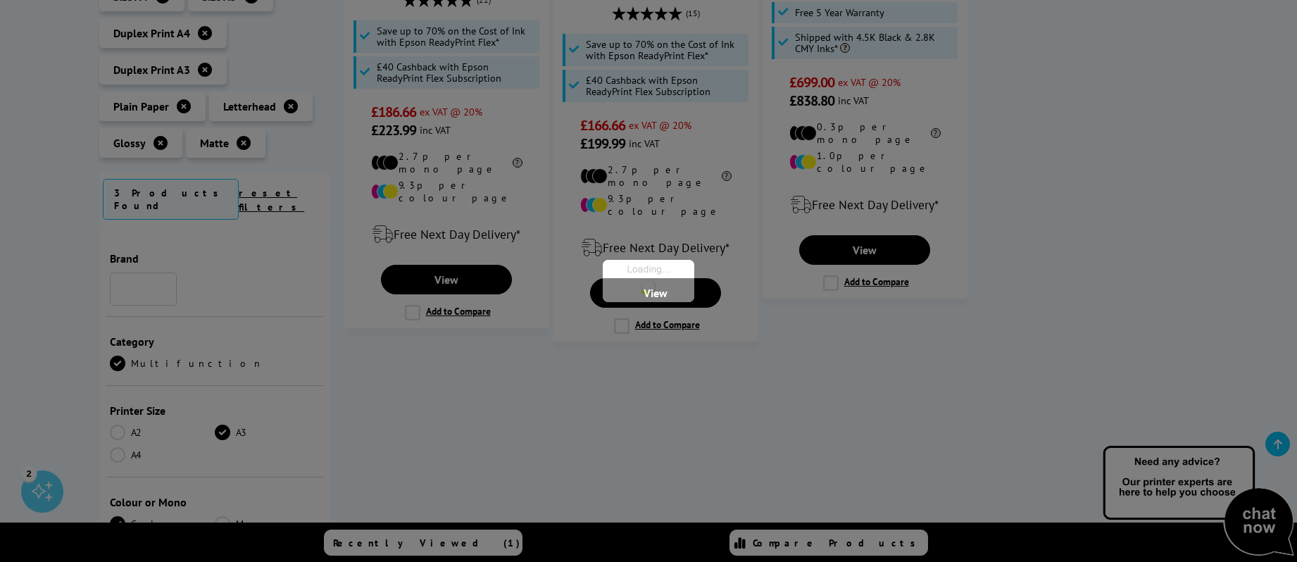
scroll to position [1240, 0]
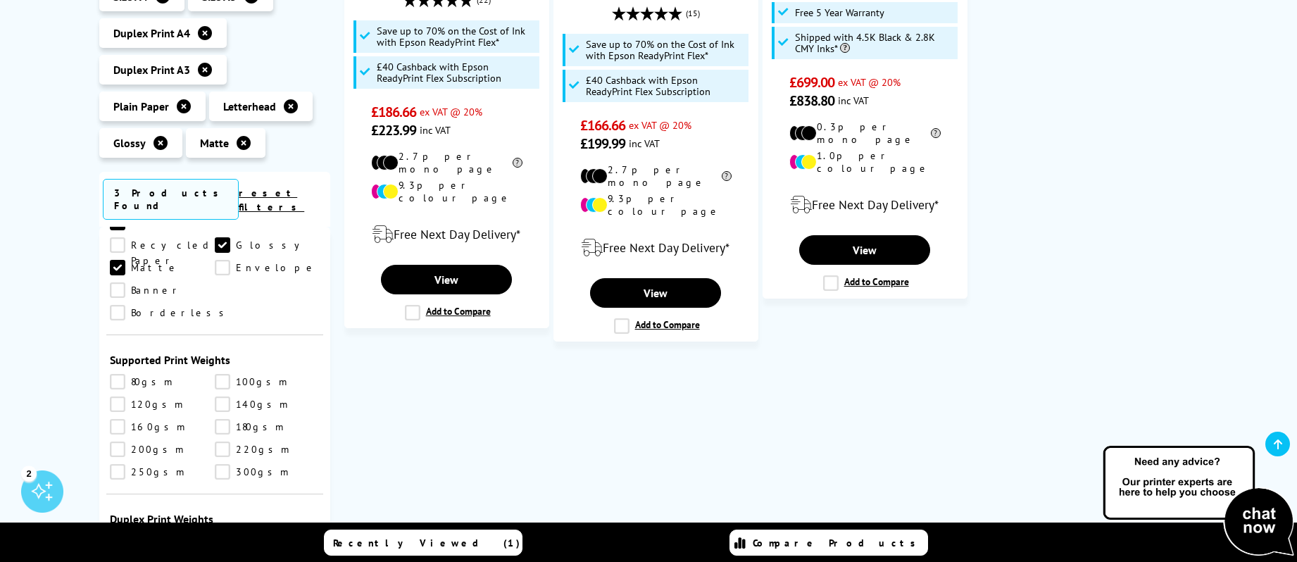
click at [120, 374] on link "80gsm" at bounding box center [162, 381] width 105 height 15
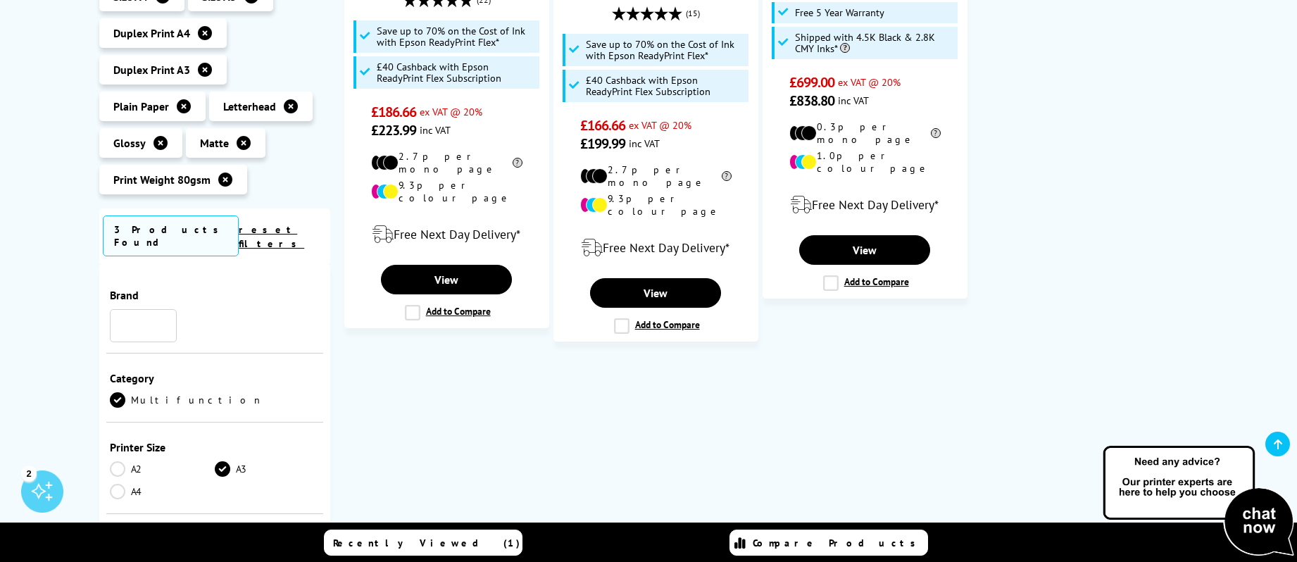
scroll to position [1240, 0]
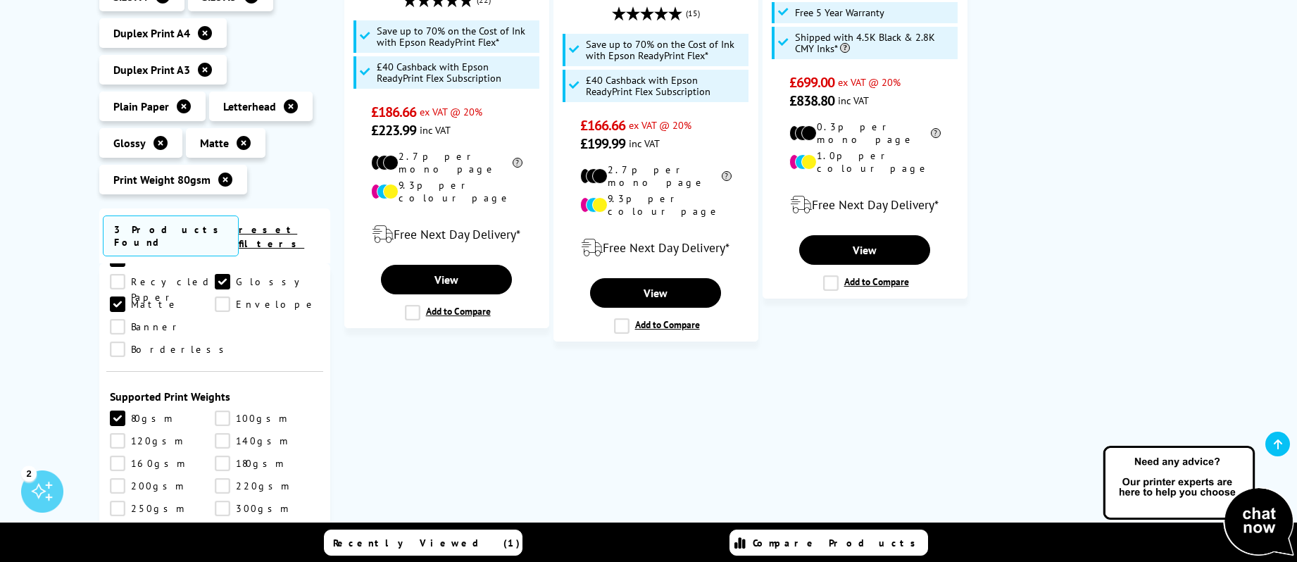
click at [226, 411] on link "100gsm" at bounding box center [267, 418] width 105 height 15
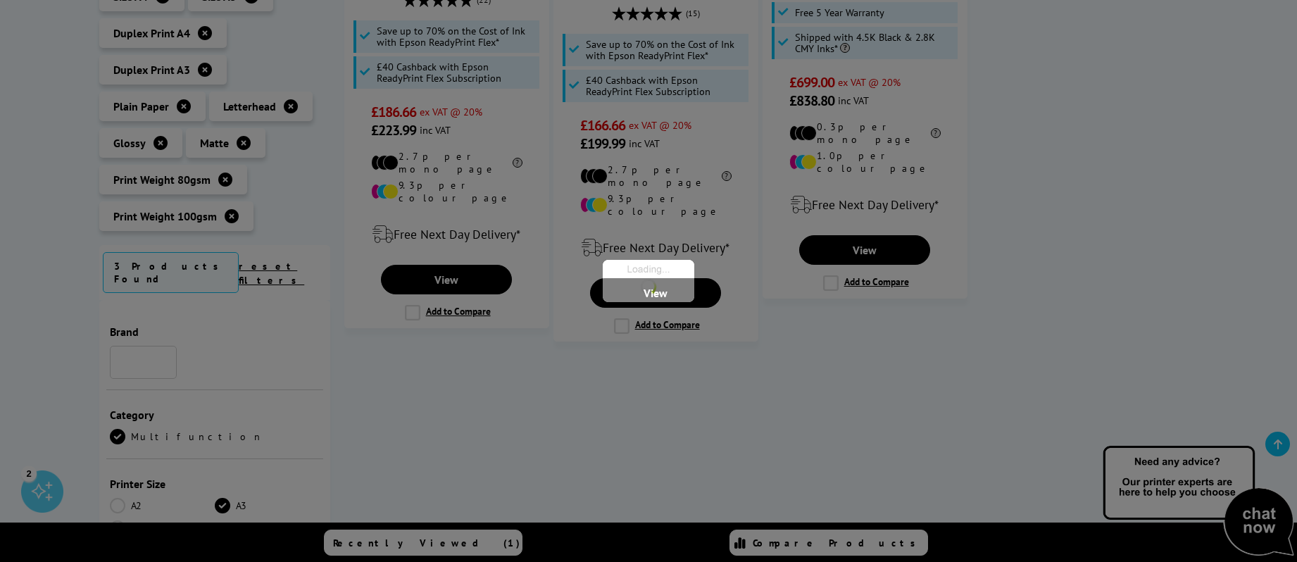
scroll to position [1240, 0]
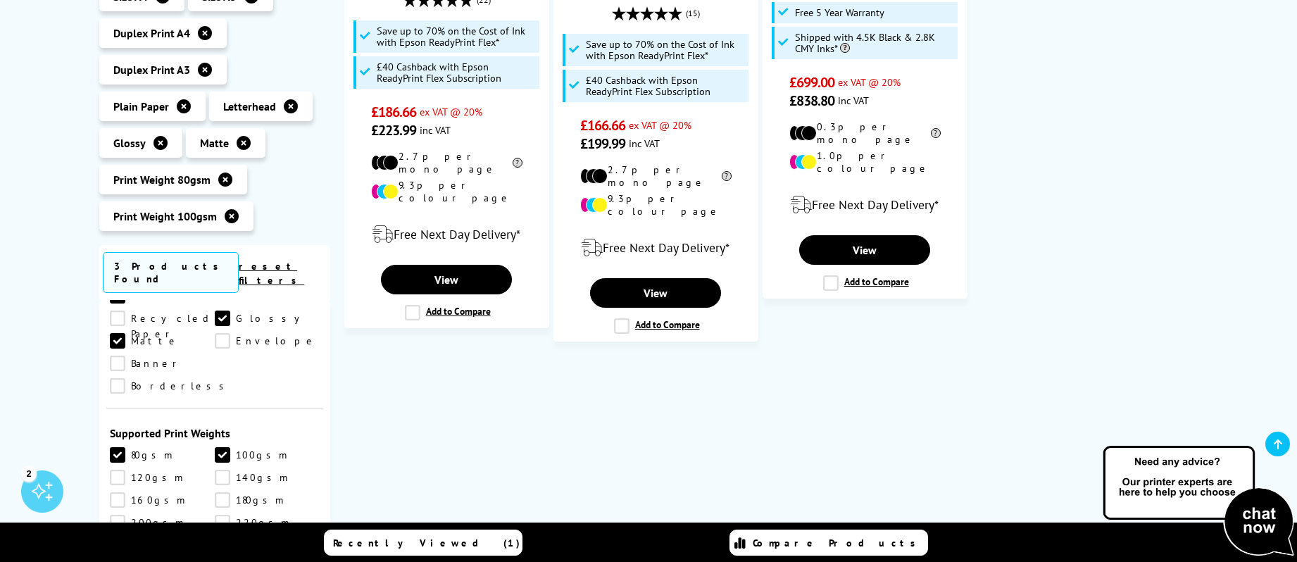
click at [117, 470] on link "120gsm" at bounding box center [162, 477] width 105 height 15
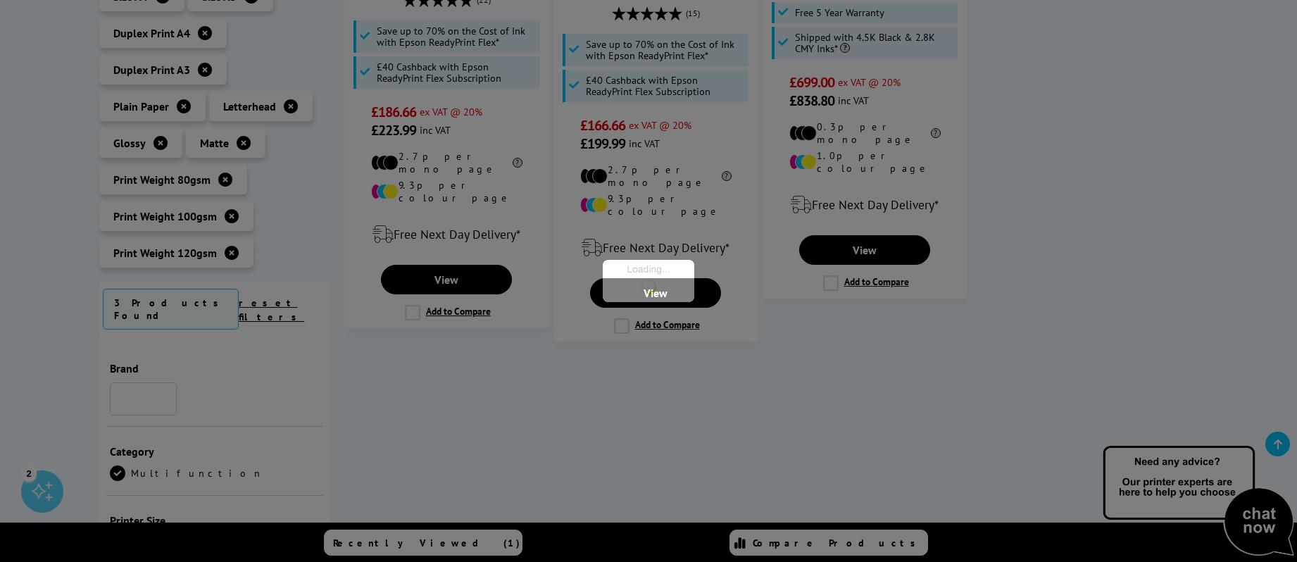
scroll to position [1240, 0]
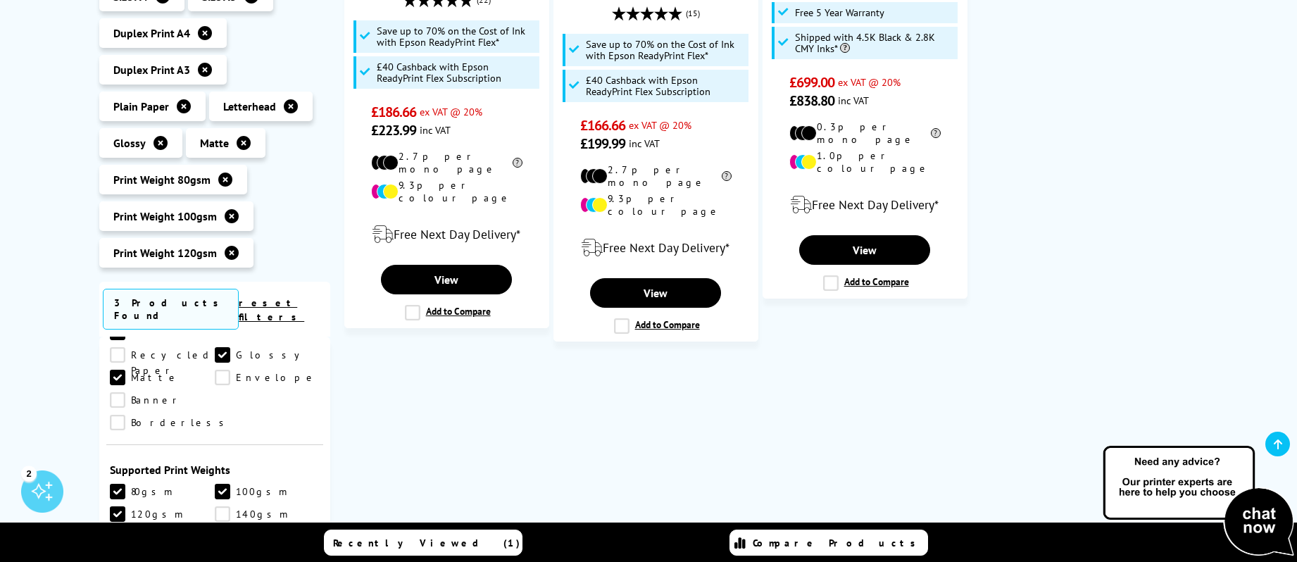
click at [223, 506] on link "140gsm" at bounding box center [267, 513] width 105 height 15
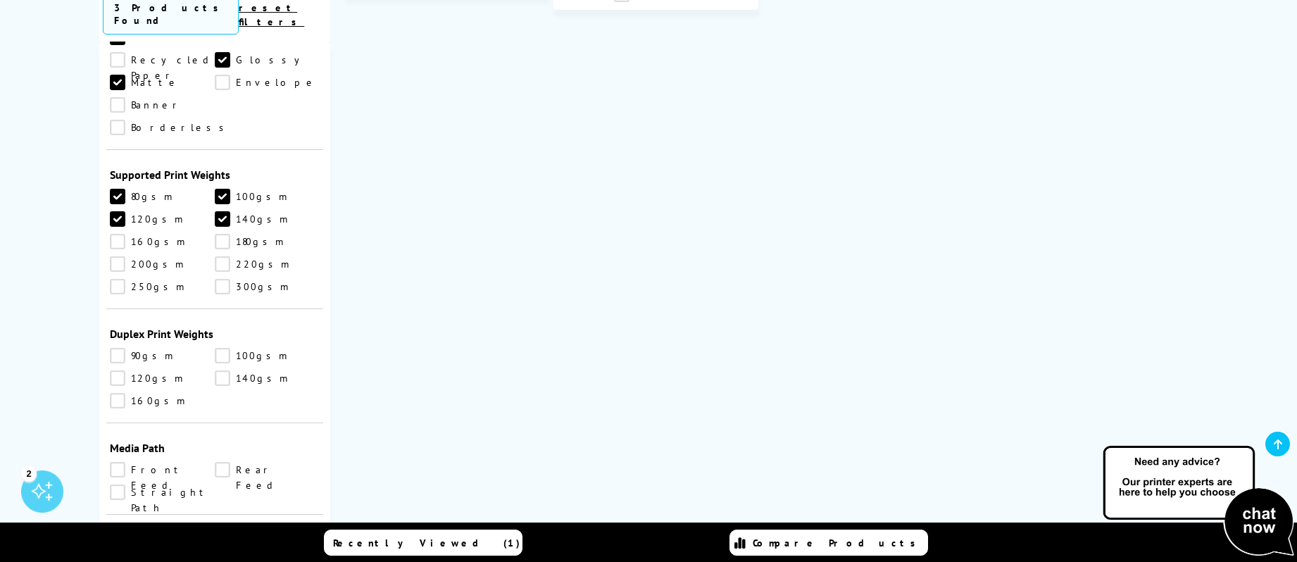
scroll to position [961, 0]
click at [117, 347] on link "90gsm" at bounding box center [162, 354] width 105 height 15
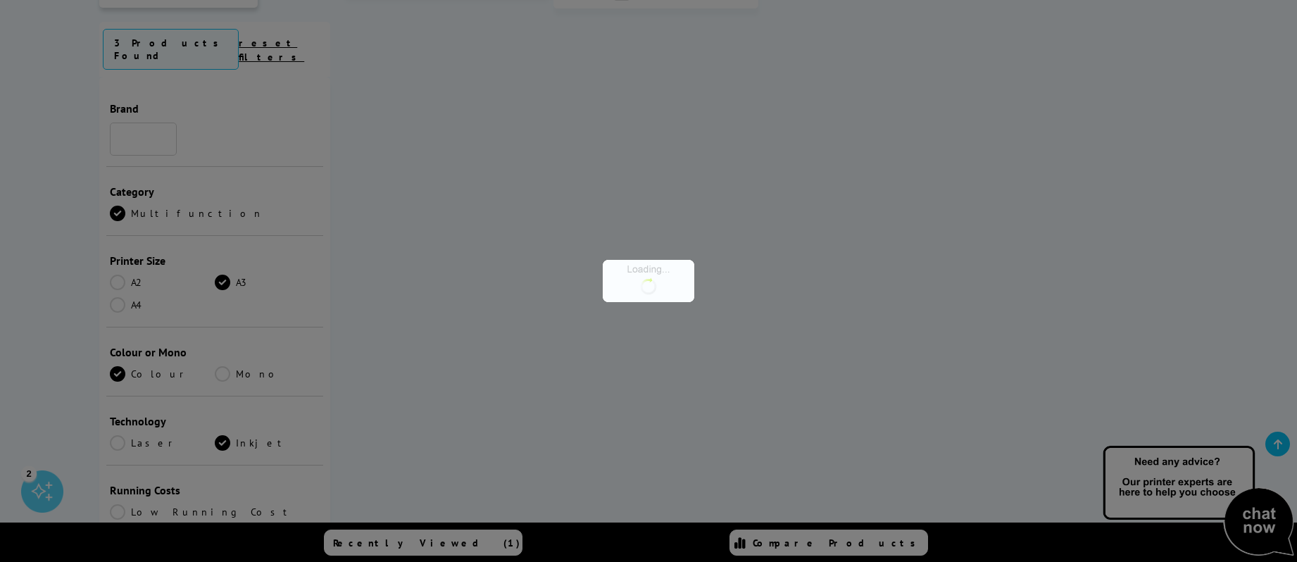
scroll to position [1240, 0]
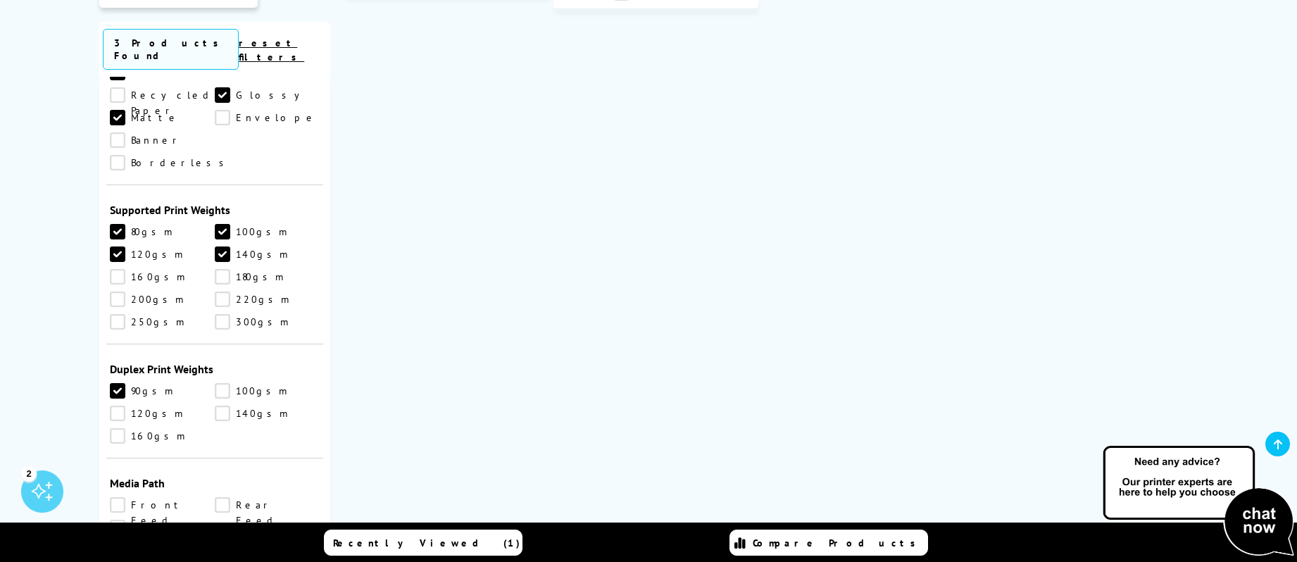
click at [220, 383] on link "100gsm" at bounding box center [267, 390] width 105 height 15
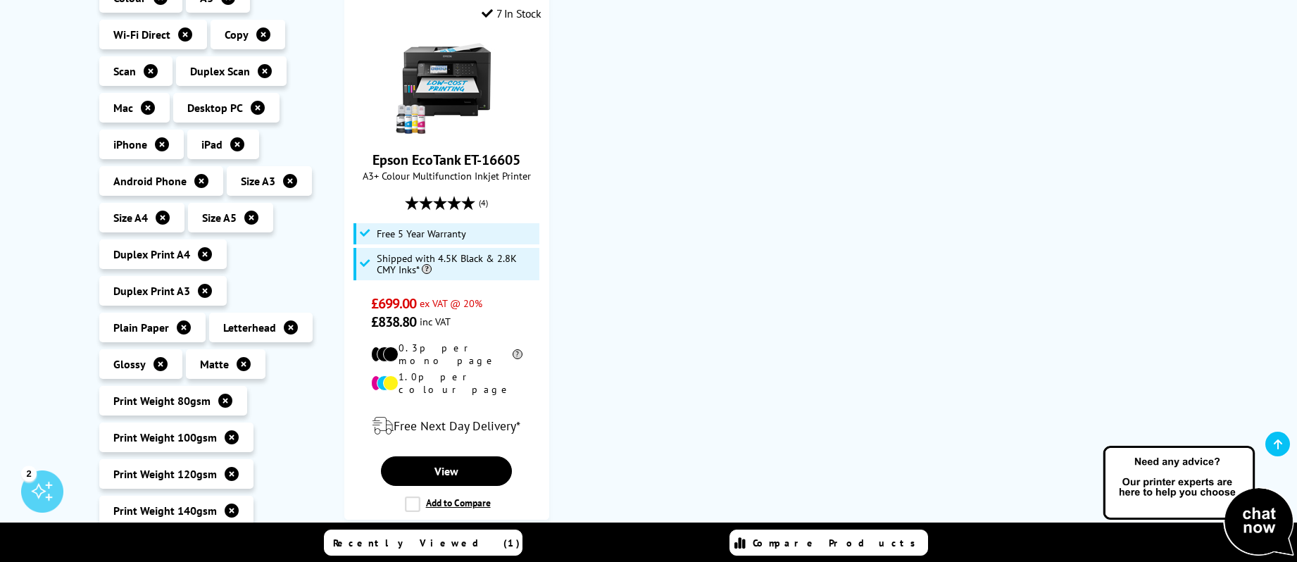
scroll to position [432, 0]
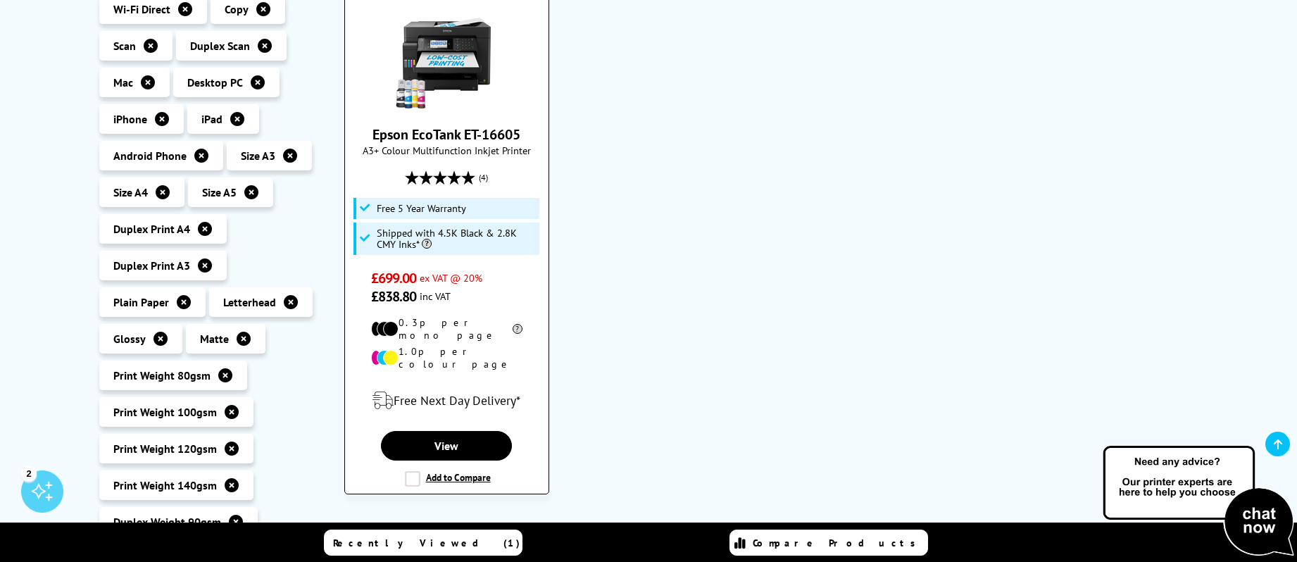
click at [447, 138] on link "Epson EcoTank ET-16605" at bounding box center [447, 134] width 148 height 18
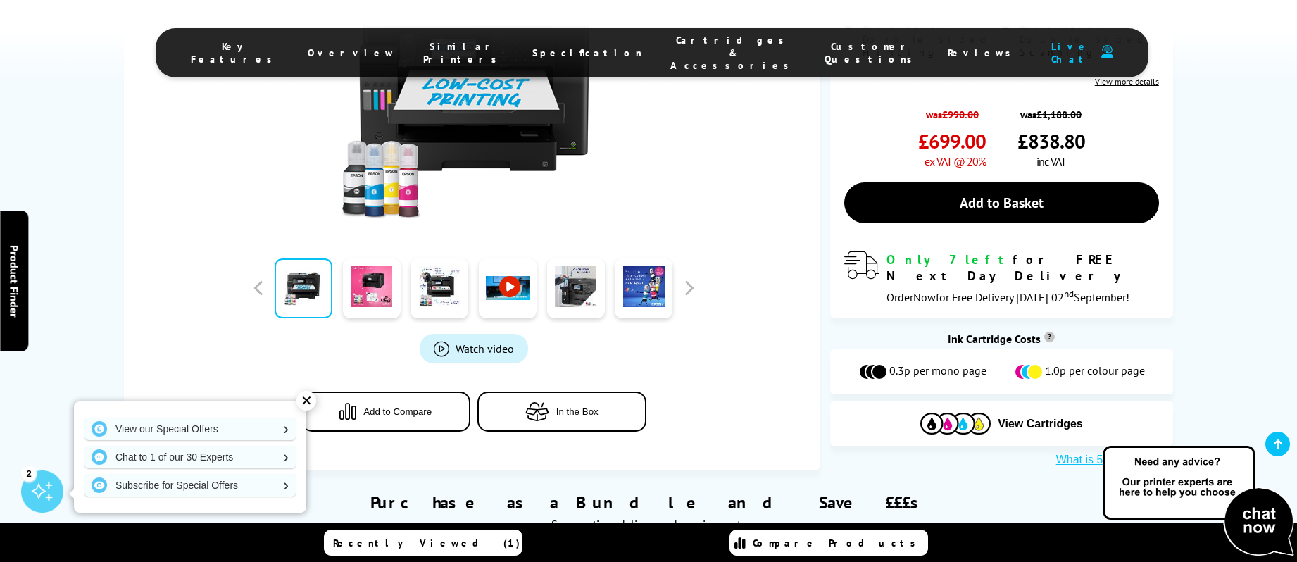
scroll to position [417, 0]
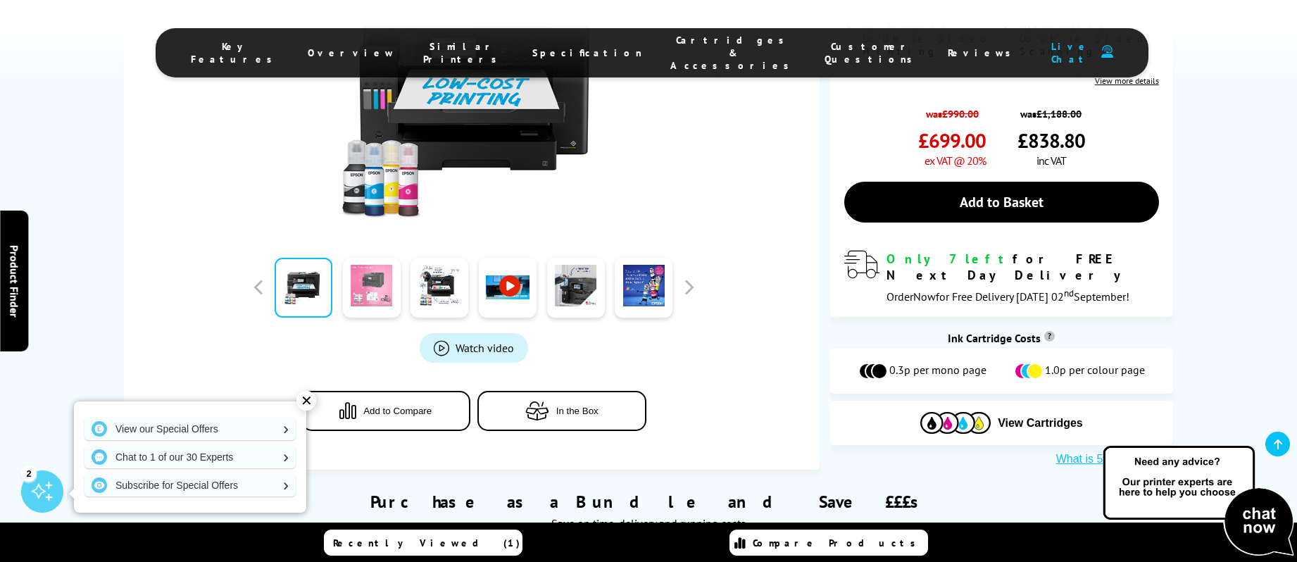
click at [366, 290] on link at bounding box center [372, 288] width 58 height 60
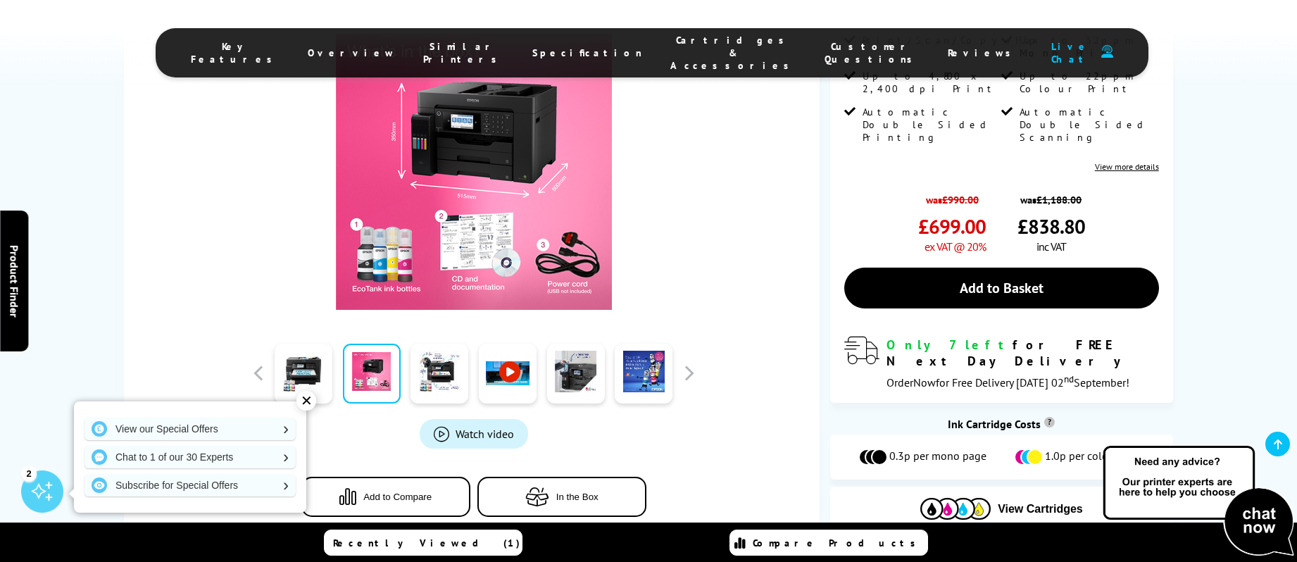
scroll to position [320, 0]
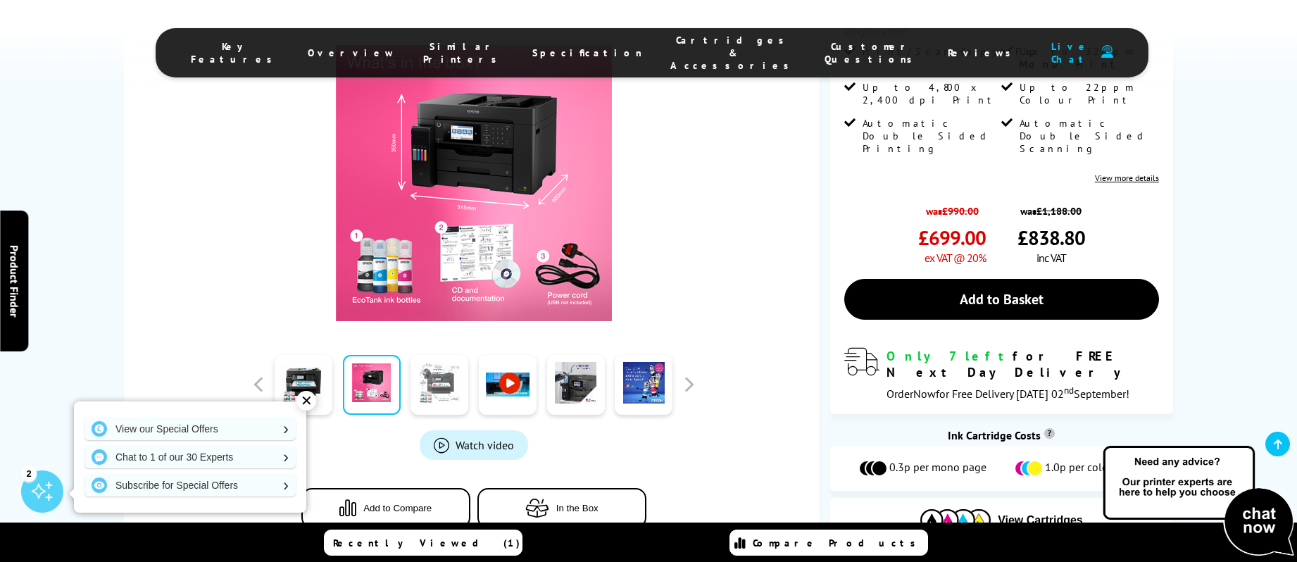
click at [442, 392] on link at bounding box center [440, 385] width 58 height 60
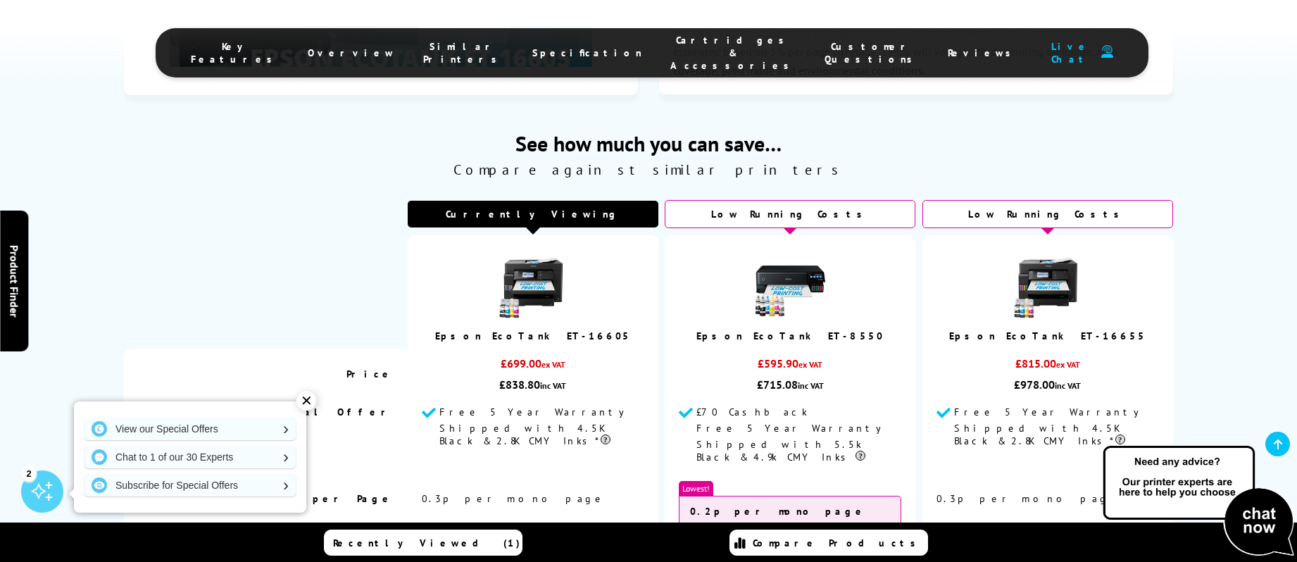
scroll to position [3422, 0]
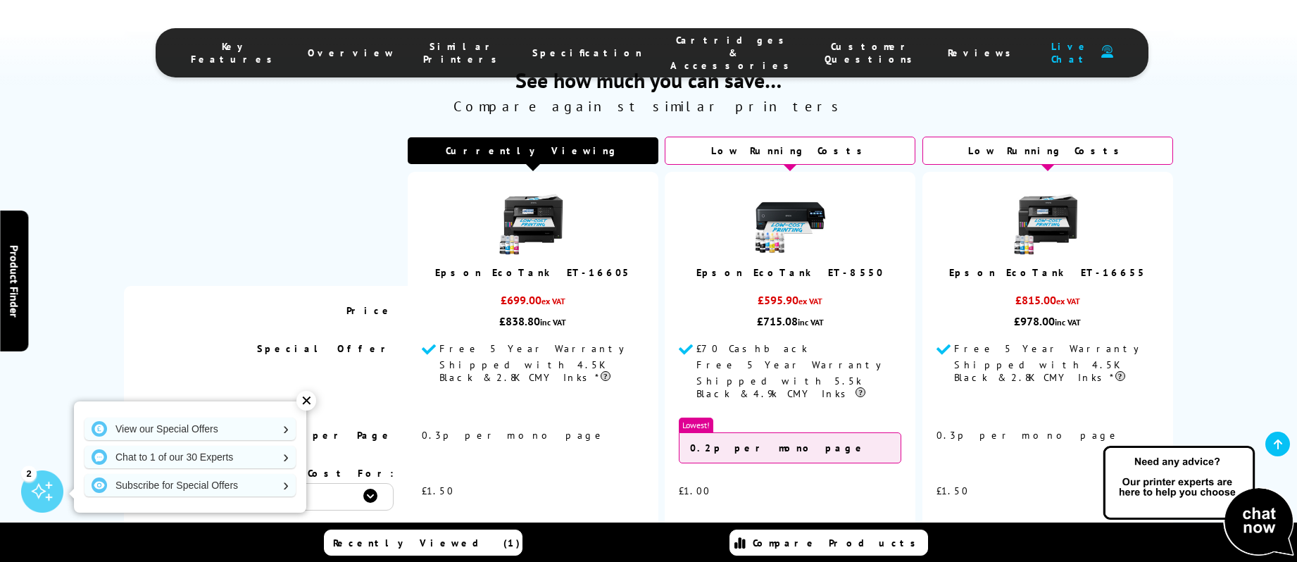
click at [783, 279] on link "Epson EcoTank ET-8550" at bounding box center [790, 272] width 187 height 13
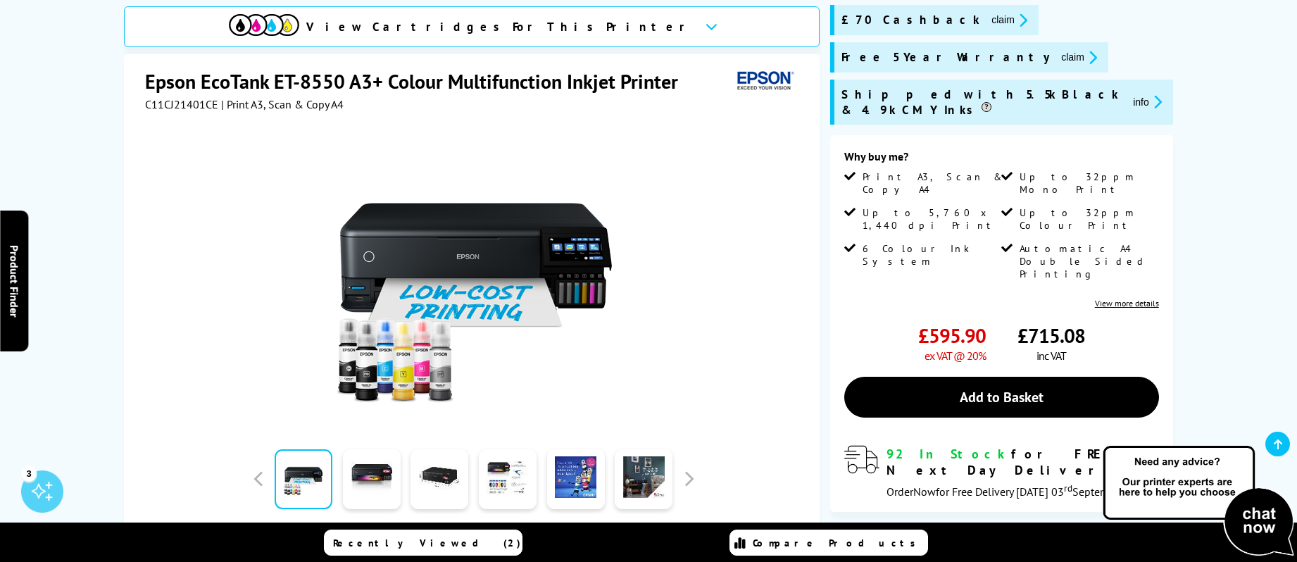
scroll to position [268, 0]
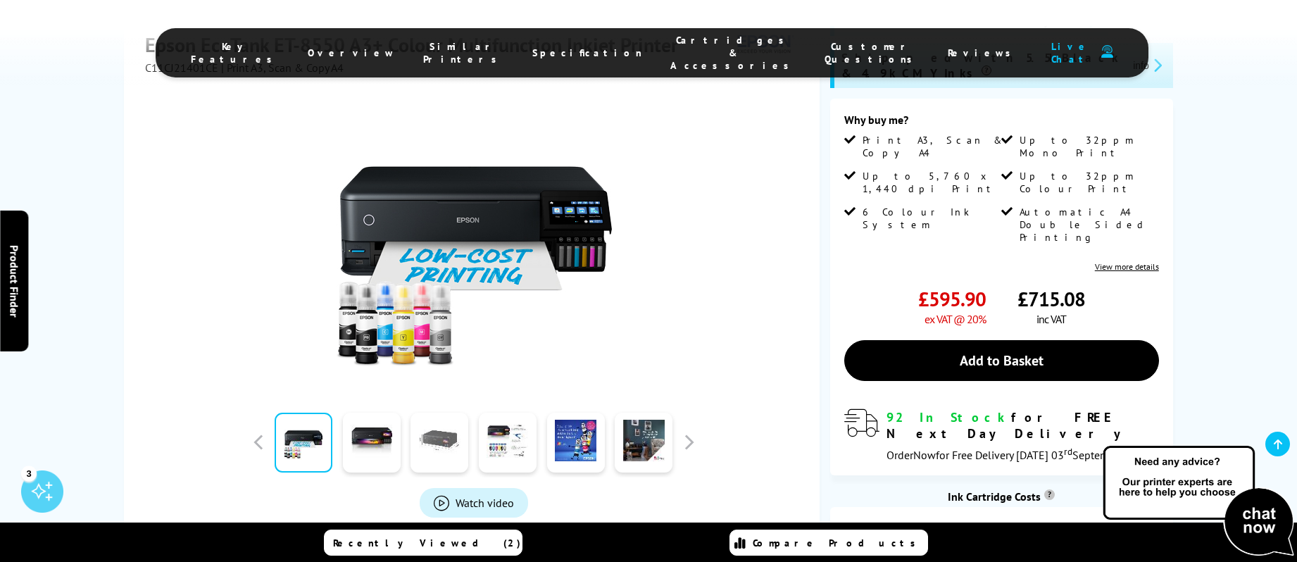
click at [437, 413] on link at bounding box center [440, 443] width 58 height 60
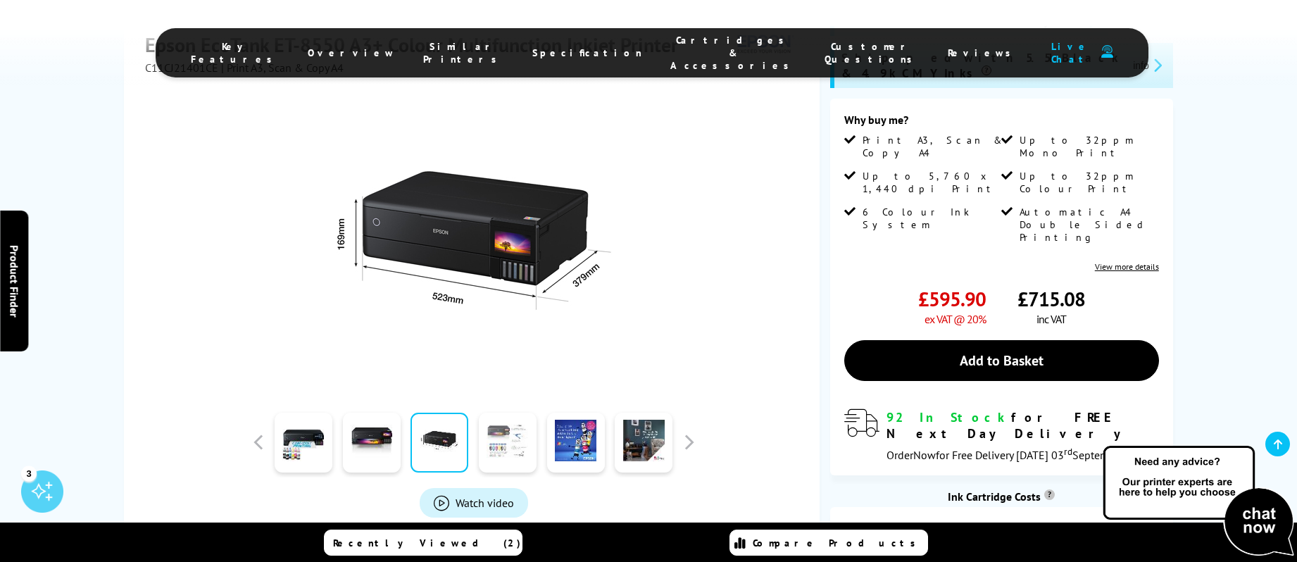
click at [504, 413] on link at bounding box center [508, 443] width 58 height 60
